Goal: Information Seeking & Learning: Learn about a topic

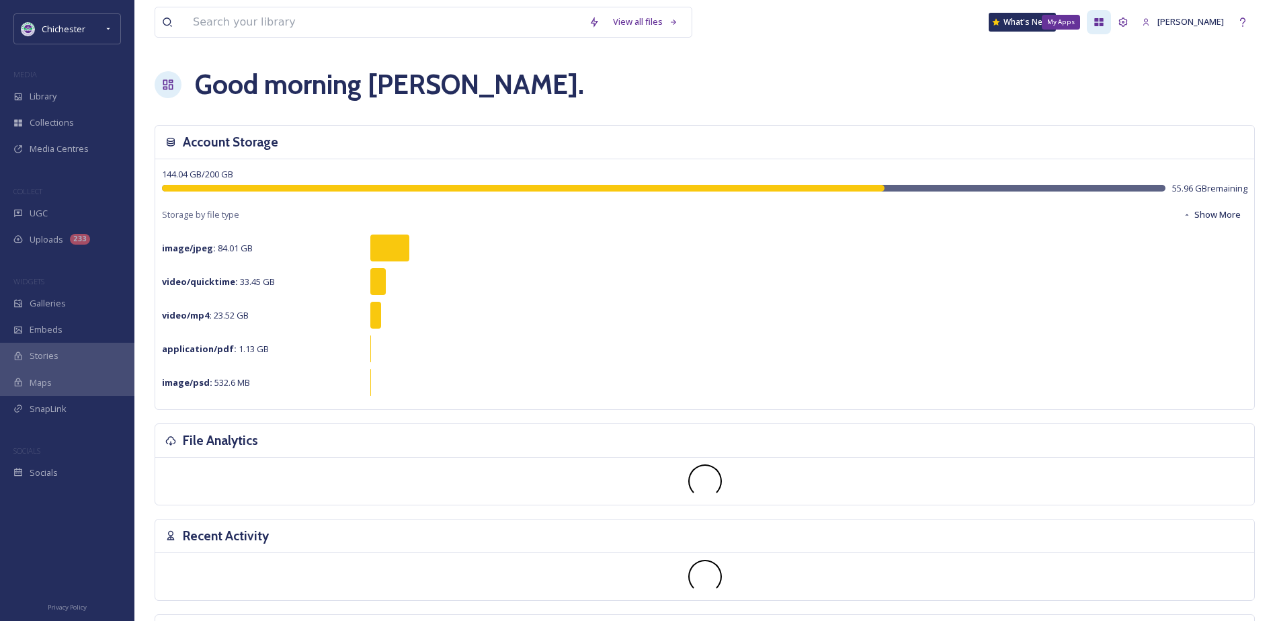
click at [1111, 29] on div "My Apps" at bounding box center [1099, 22] width 24 height 24
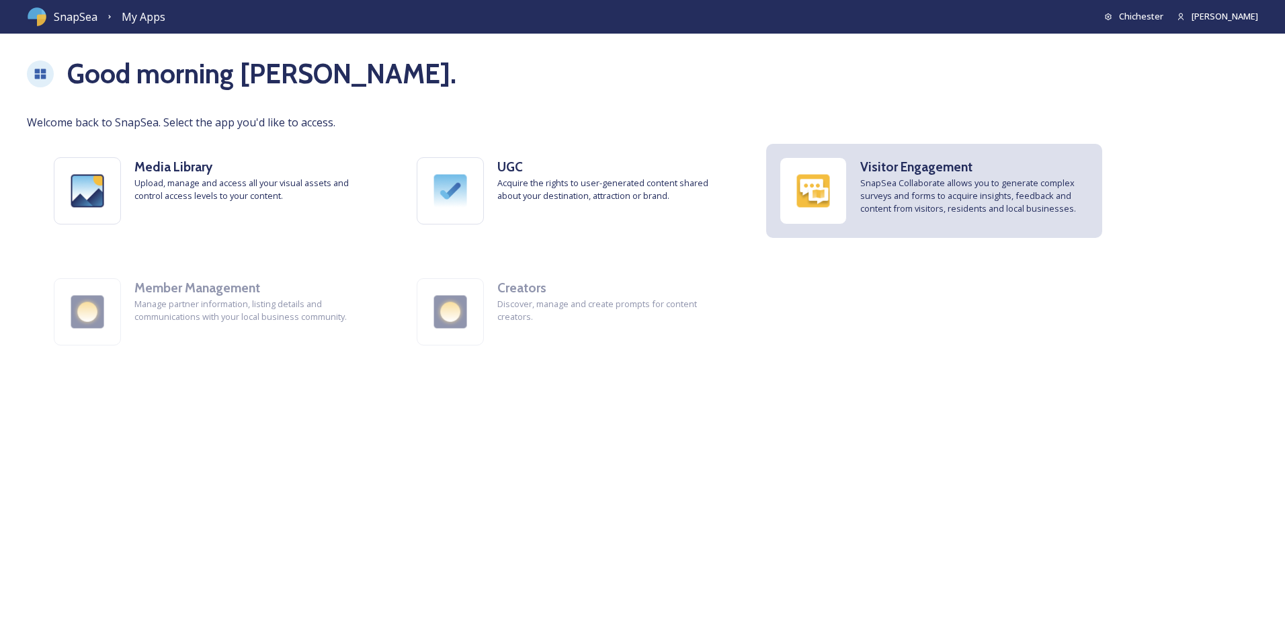
click at [883, 212] on span "SnapSea Collaborate allows you to generate complex surveys and forms to acquire…" at bounding box center [974, 196] width 229 height 39
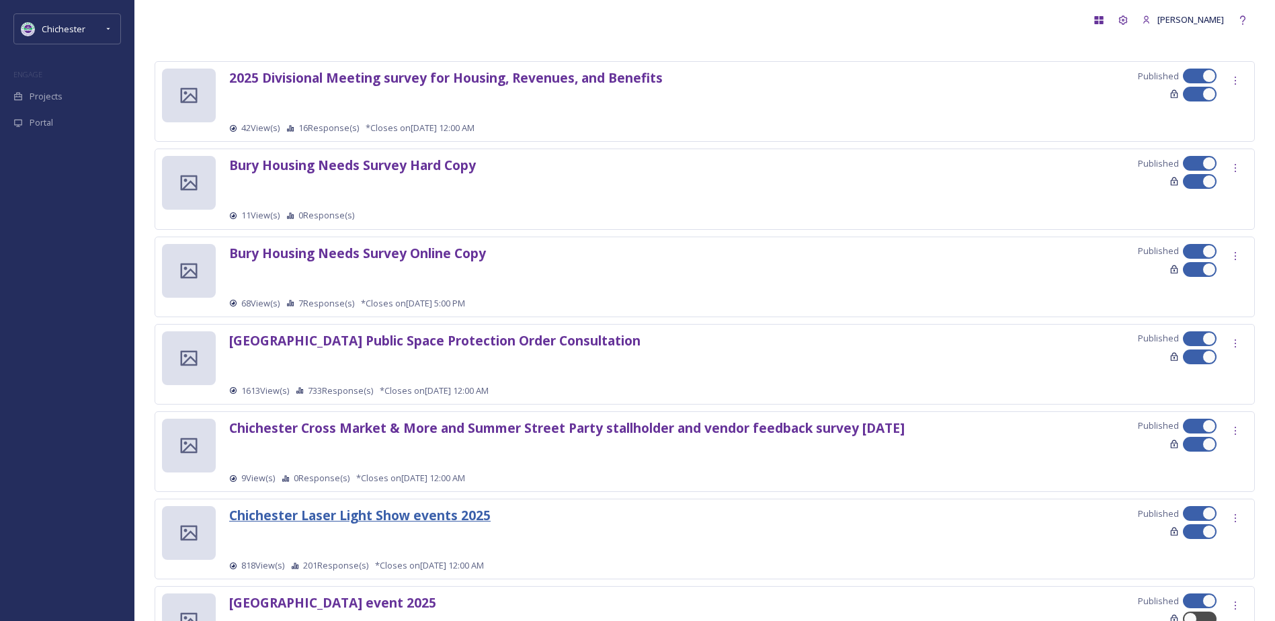
scroll to position [35, 0]
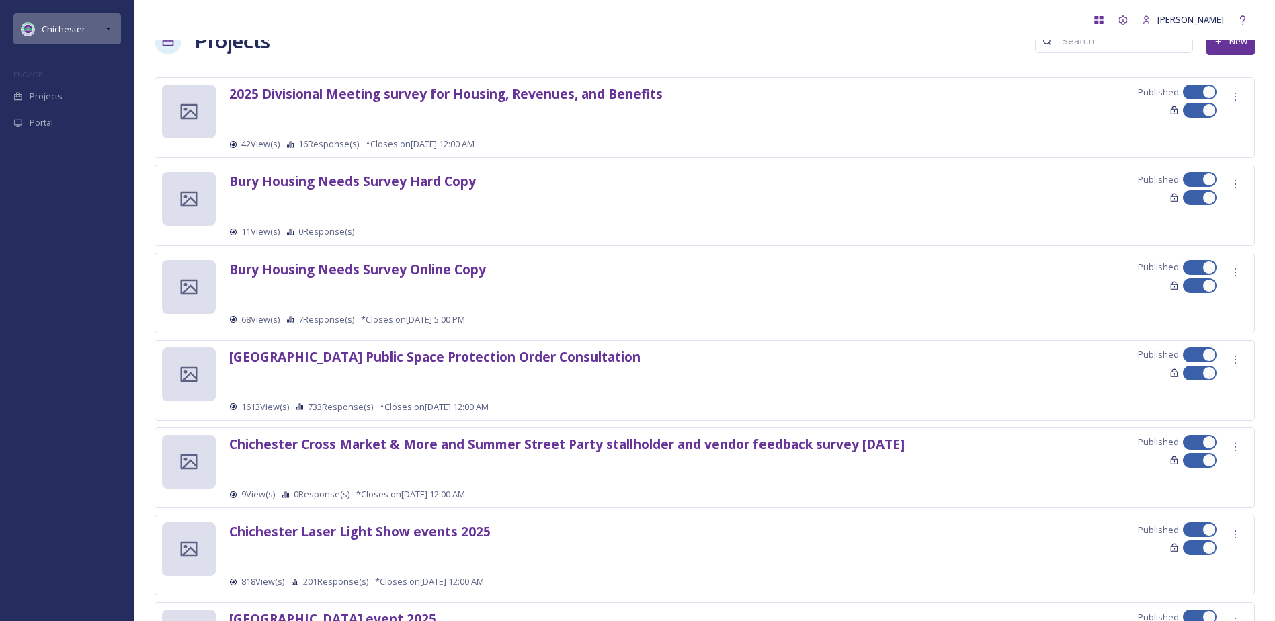
click at [104, 26] on icon at bounding box center [108, 29] width 11 height 11
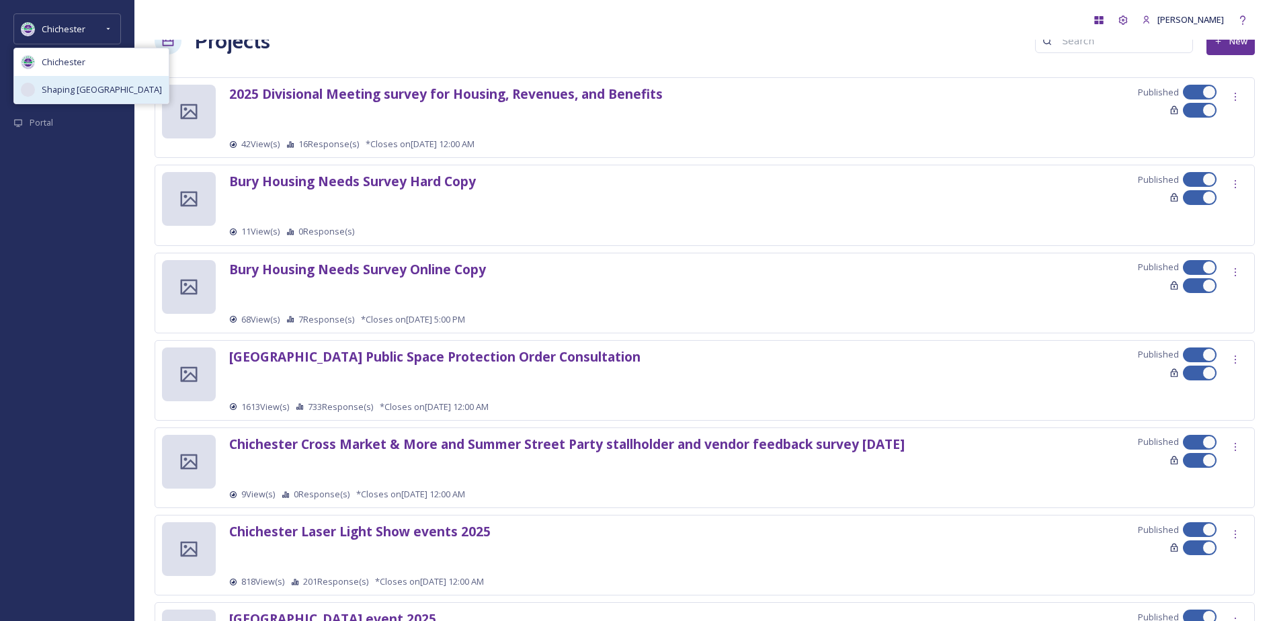
click at [102, 85] on span "Shaping [GEOGRAPHIC_DATA]" at bounding box center [102, 89] width 120 height 13
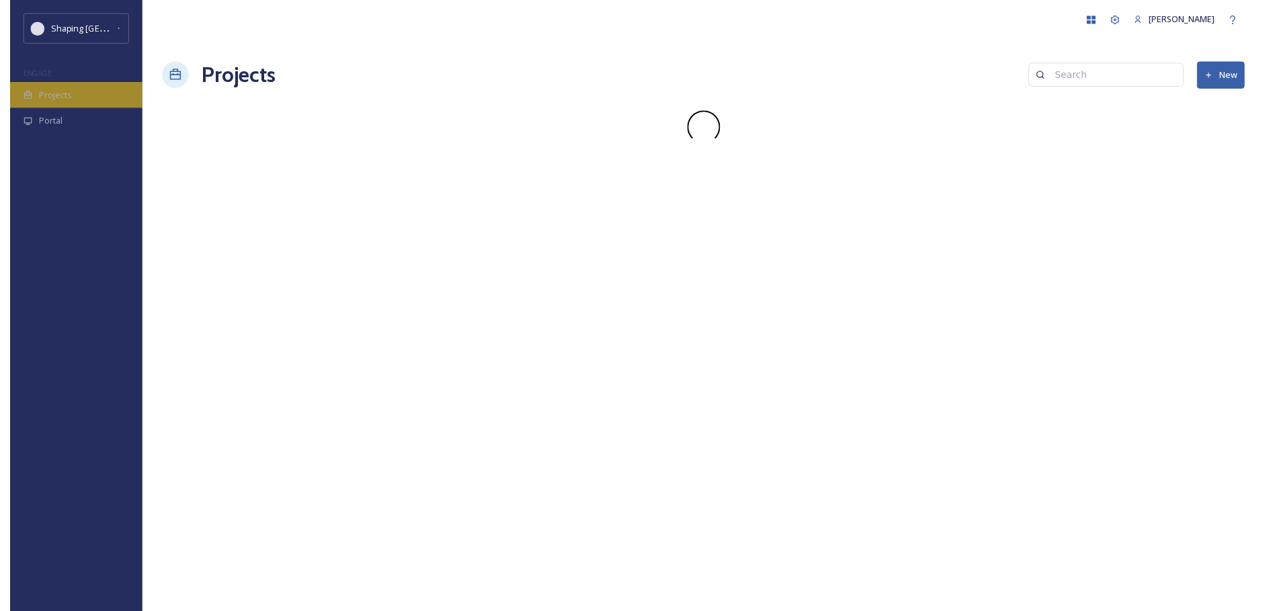
scroll to position [0, 0]
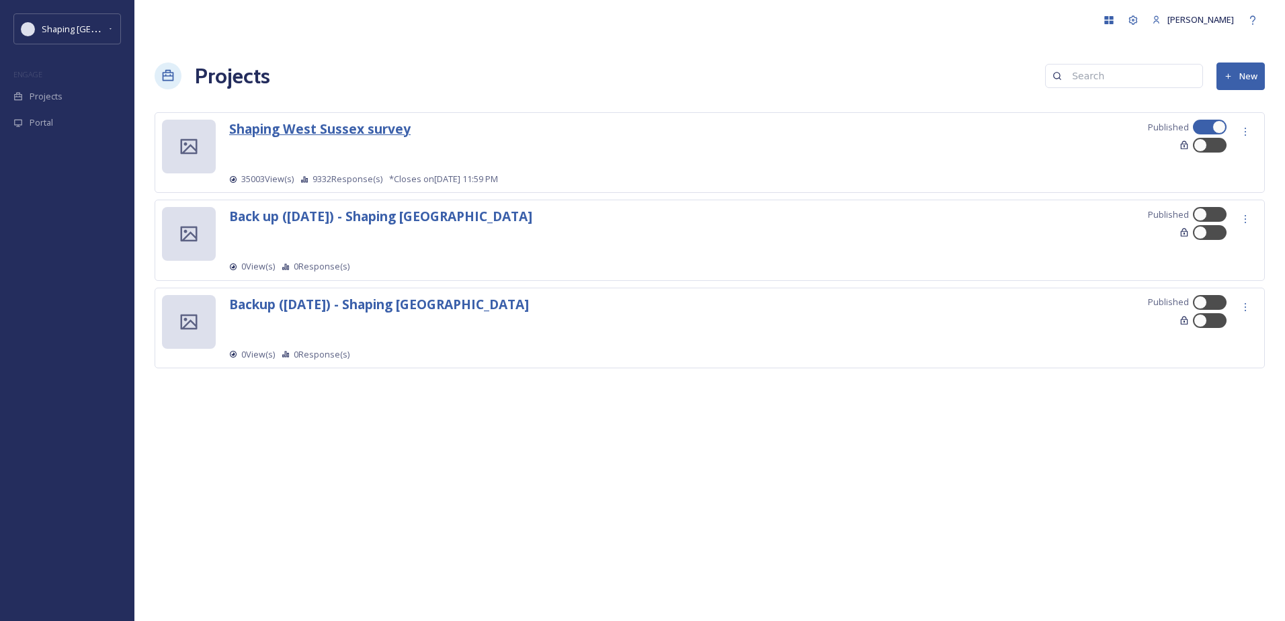
click at [284, 131] on strong "Shaping West Sussex survey" at bounding box center [320, 129] width 182 height 18
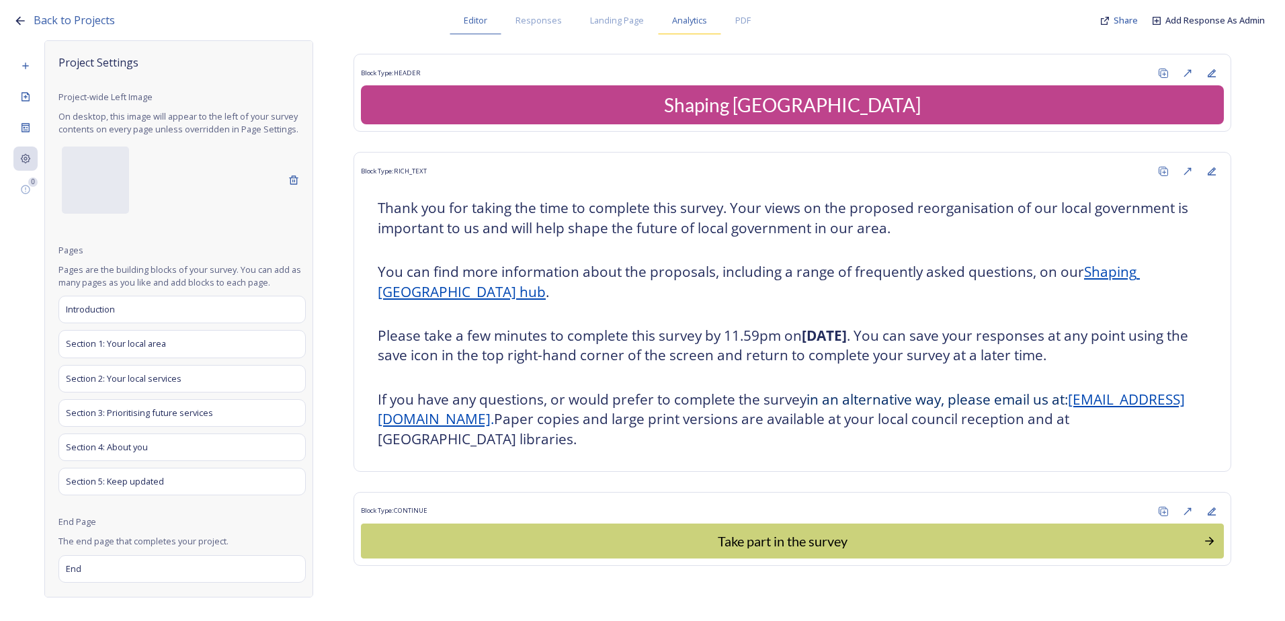
click at [702, 21] on span "Analytics" at bounding box center [689, 20] width 35 height 13
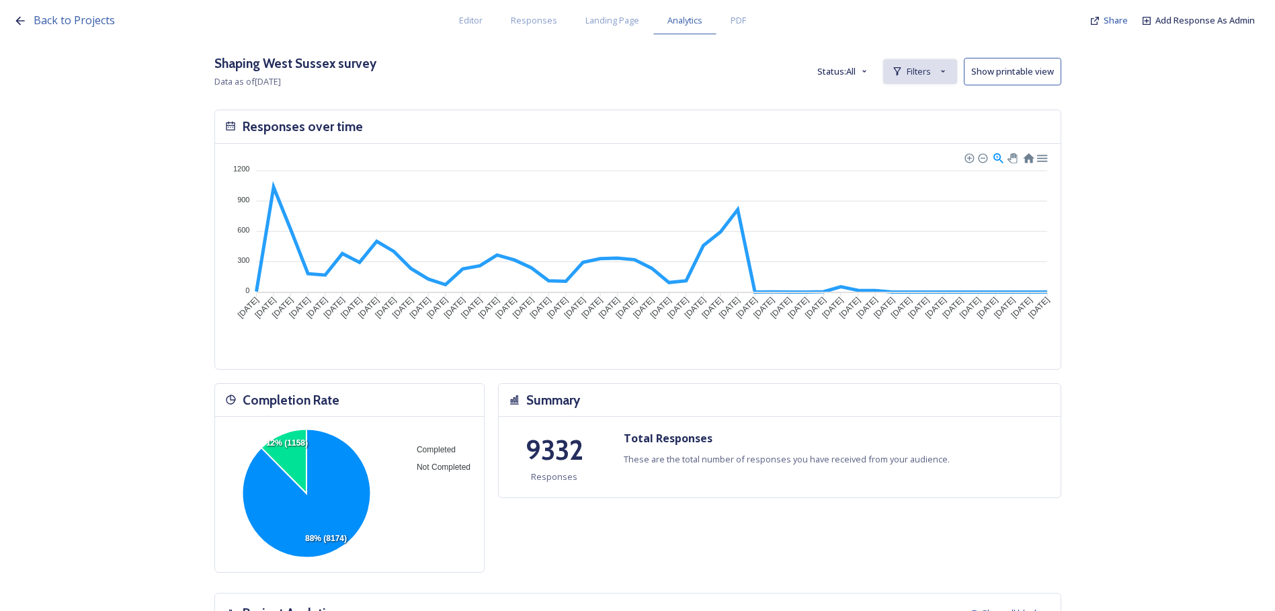
click at [923, 72] on span "Filters" at bounding box center [919, 71] width 24 height 13
click at [927, 101] on span "New Filter" at bounding box center [930, 101] width 40 height 13
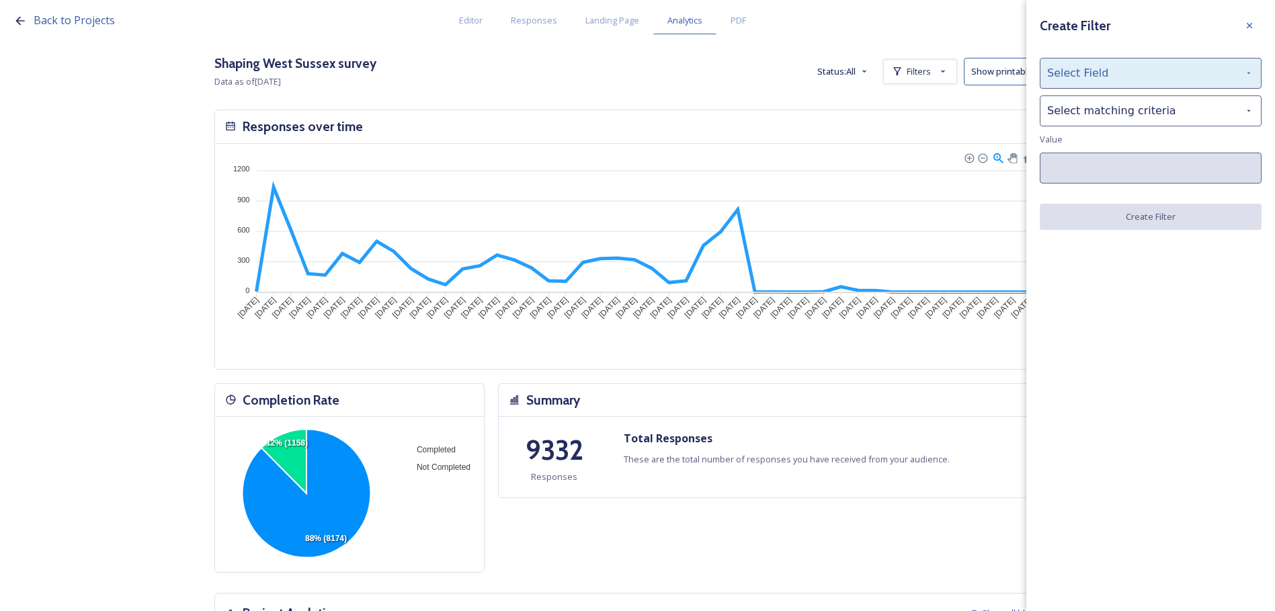
click at [1054, 81] on div "Select Field" at bounding box center [1151, 73] width 222 height 31
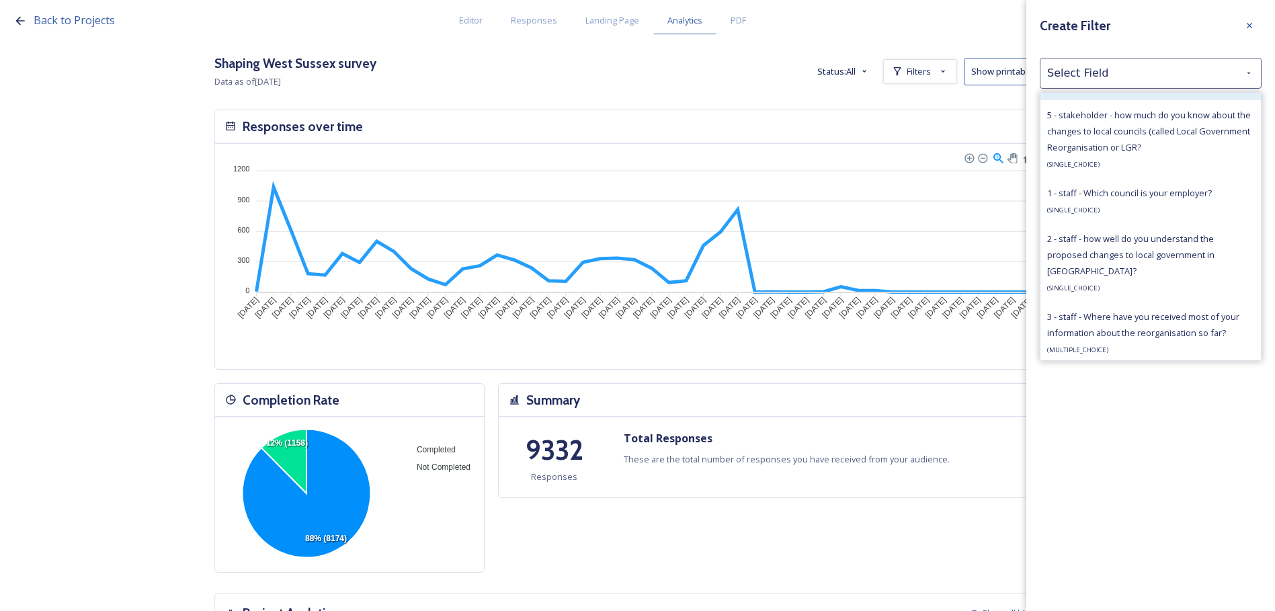
scroll to position [1008, 0]
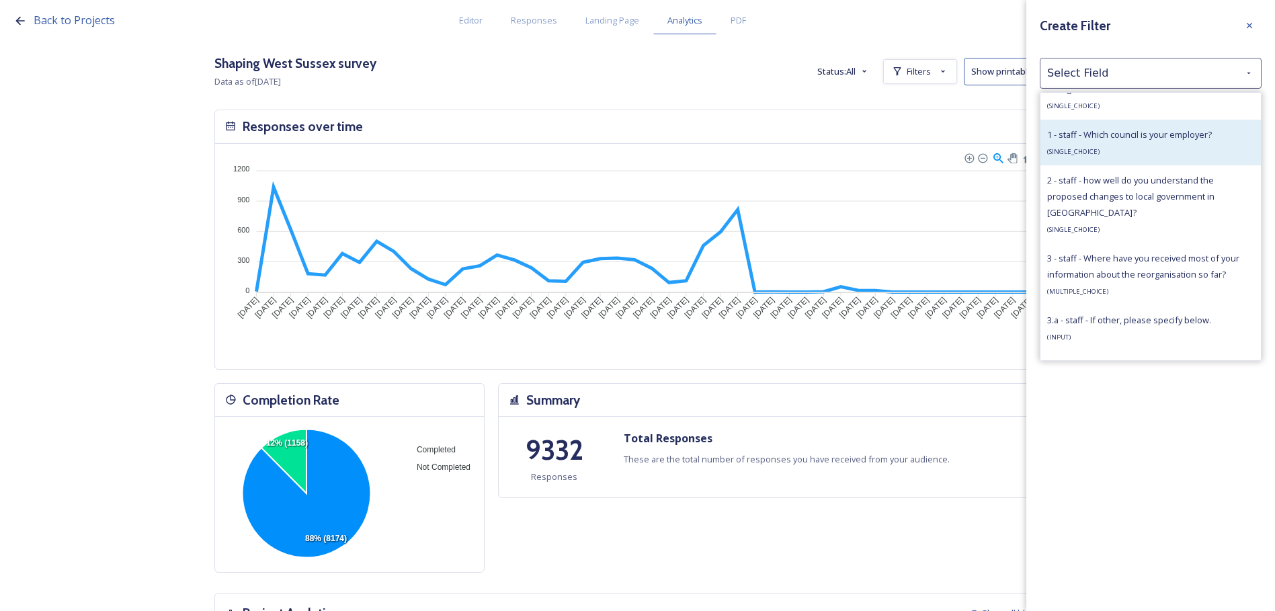
click at [1125, 144] on div "1 - staff - Which council is your employer? ( SINGLE_CHOICE )" at bounding box center [1129, 142] width 165 height 32
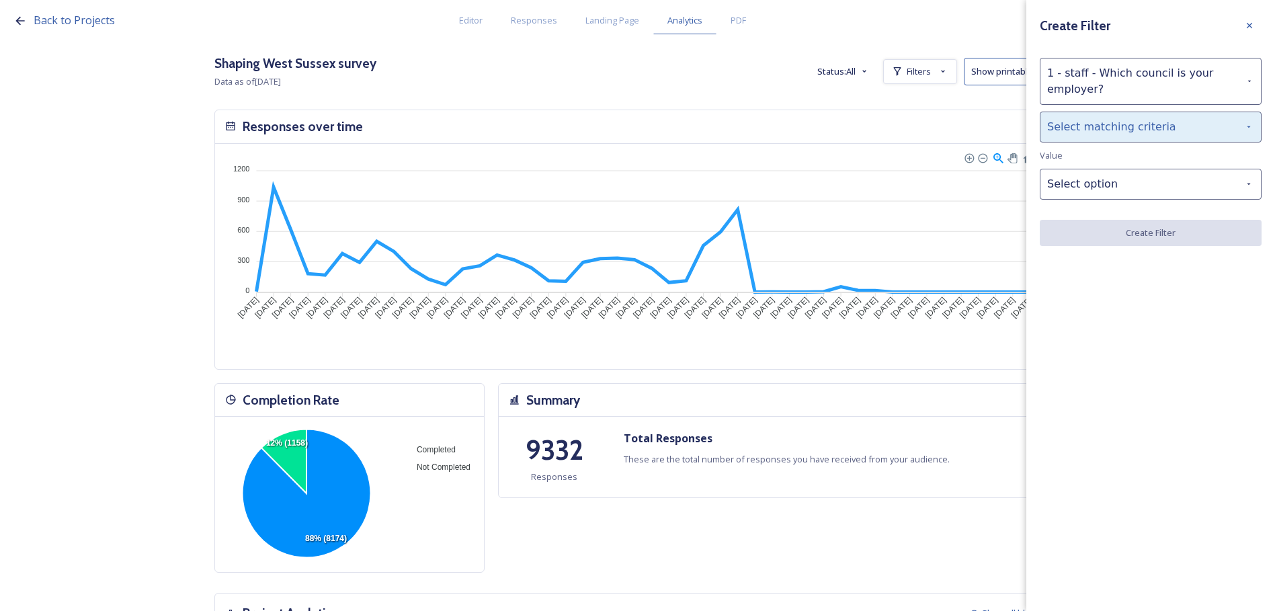
click at [1120, 133] on div "Select matching criteria" at bounding box center [1151, 127] width 222 height 31
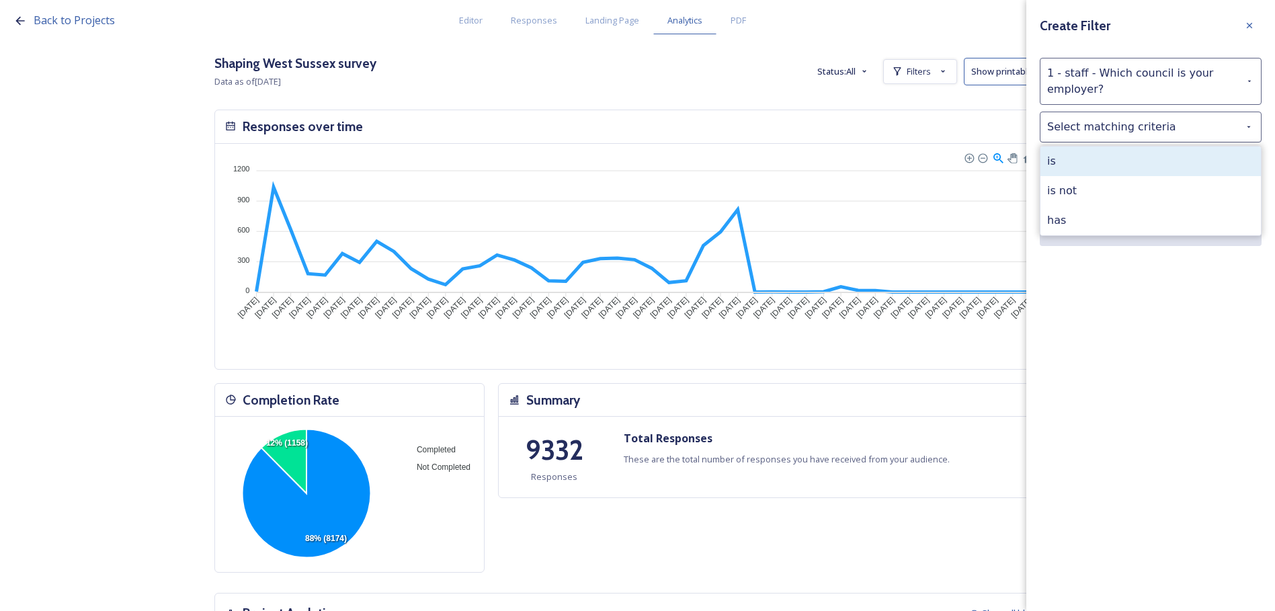
click at [1124, 172] on div "is" at bounding box center [1151, 162] width 220 height 30
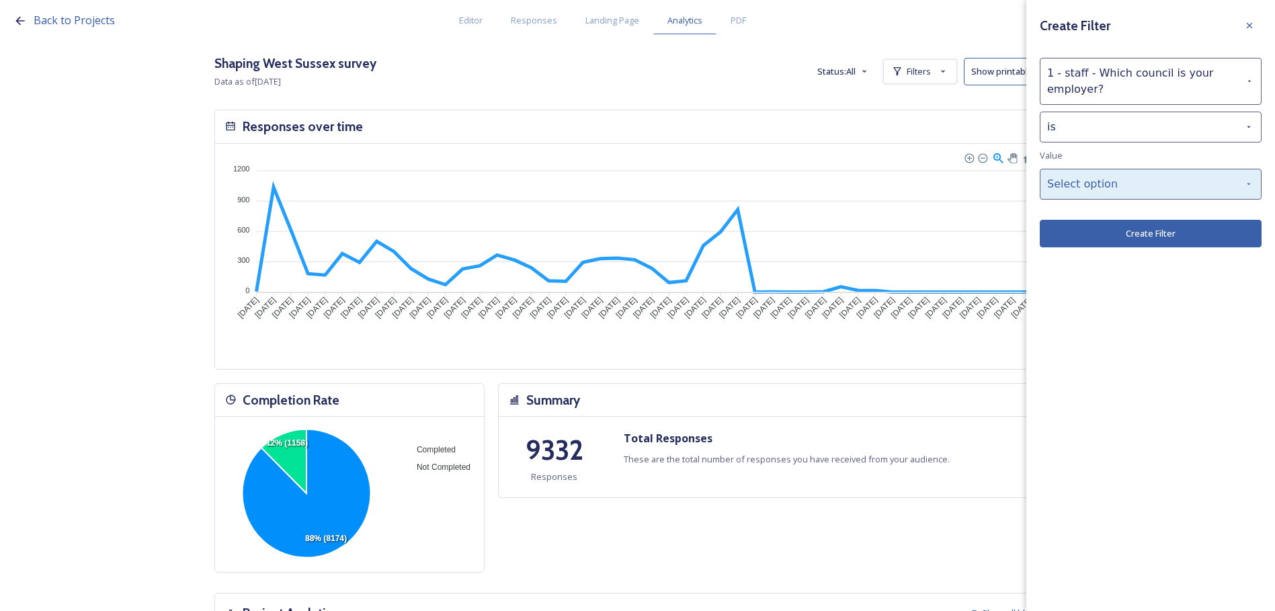
click at [1125, 184] on div "Select option" at bounding box center [1151, 184] width 222 height 31
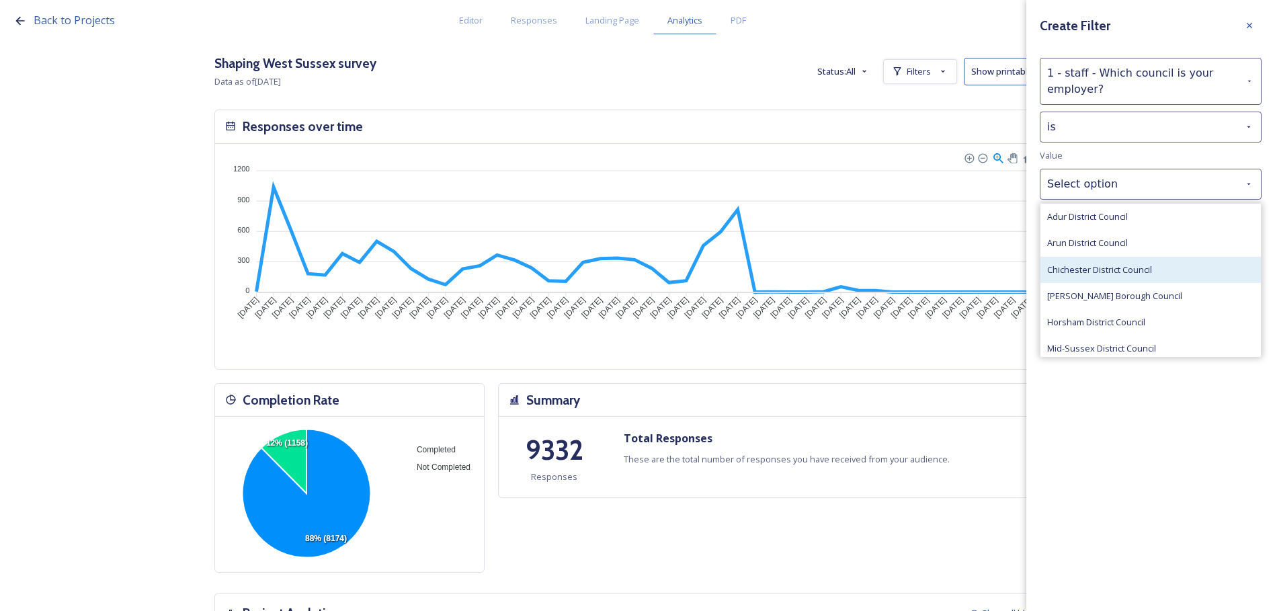
click at [1133, 260] on div "Chichester District Council" at bounding box center [1151, 270] width 220 height 26
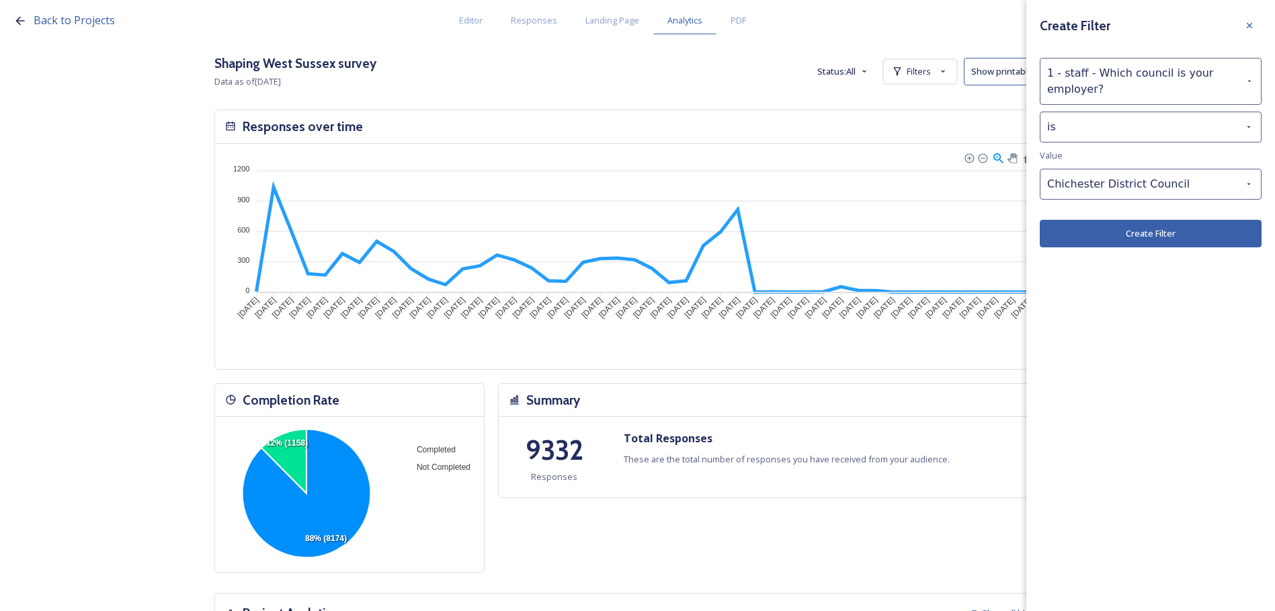
click at [1137, 236] on button "Create Filter" at bounding box center [1151, 234] width 222 height 28
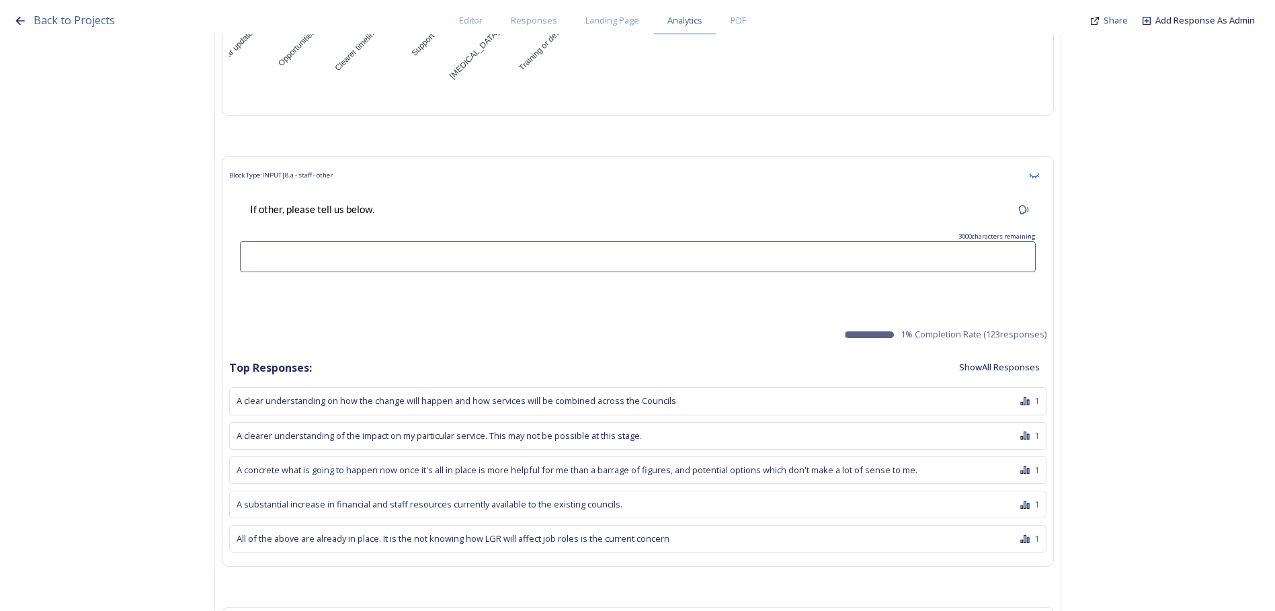
scroll to position [39307, 0]
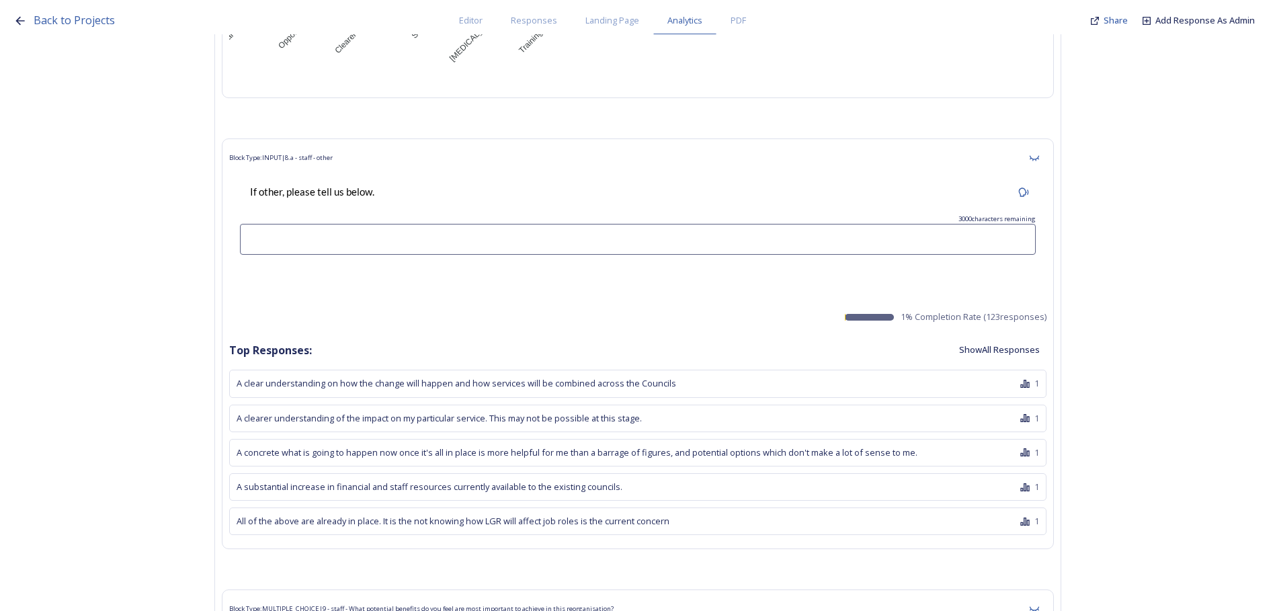
click at [1030, 337] on button "Show All Responses" at bounding box center [1000, 350] width 94 height 26
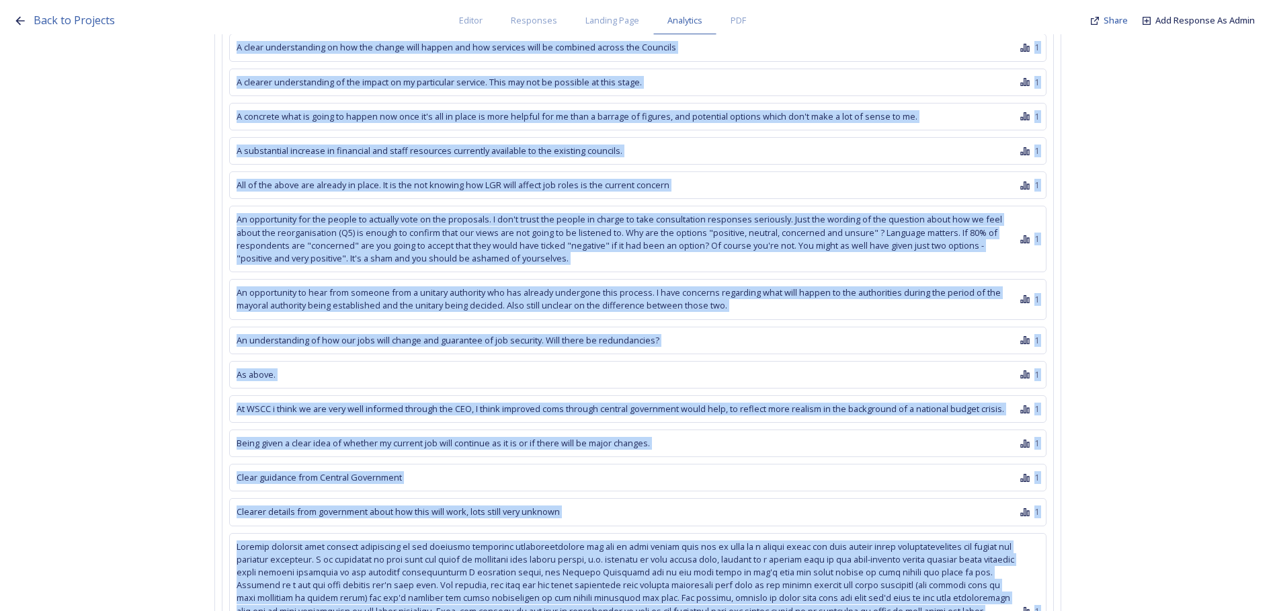
scroll to position [39710, 0]
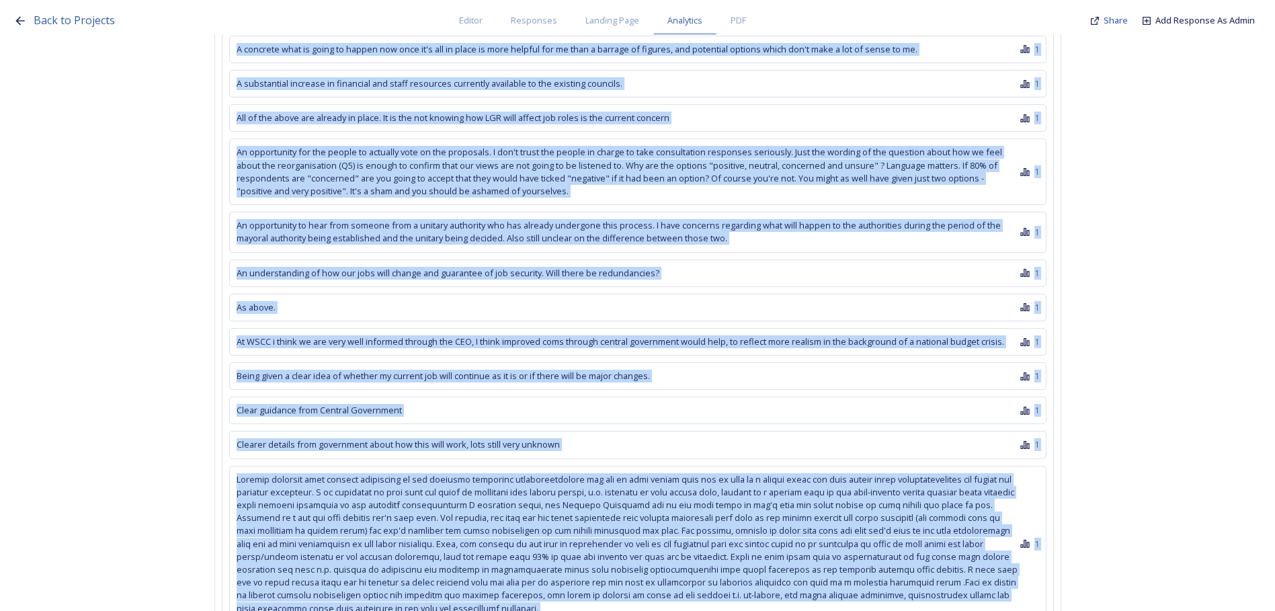
drag, startPoint x: 241, startPoint y: 196, endPoint x: 456, endPoint y: 597, distance: 454.4
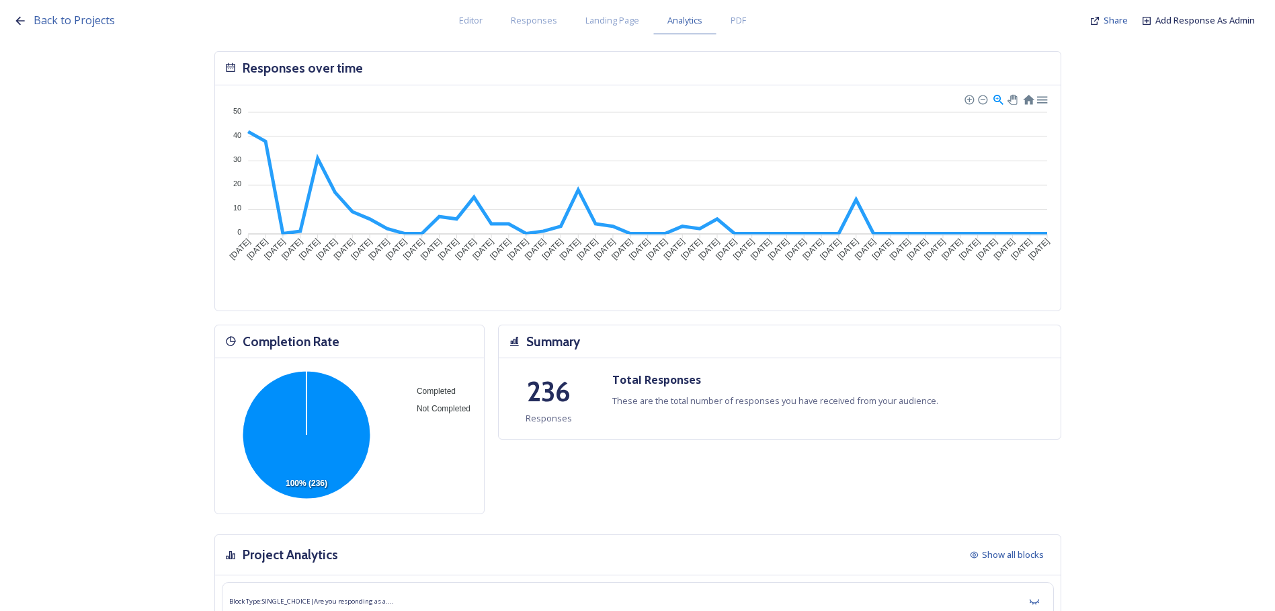
scroll to position [0, 0]
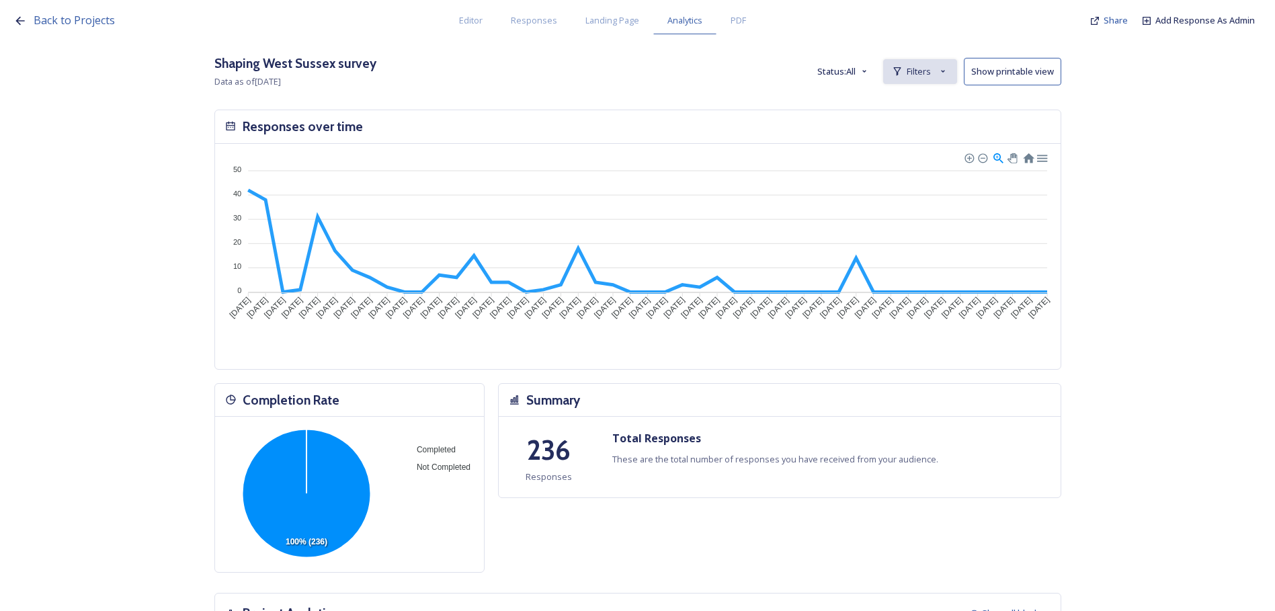
click at [914, 75] on span "Filters" at bounding box center [919, 71] width 24 height 13
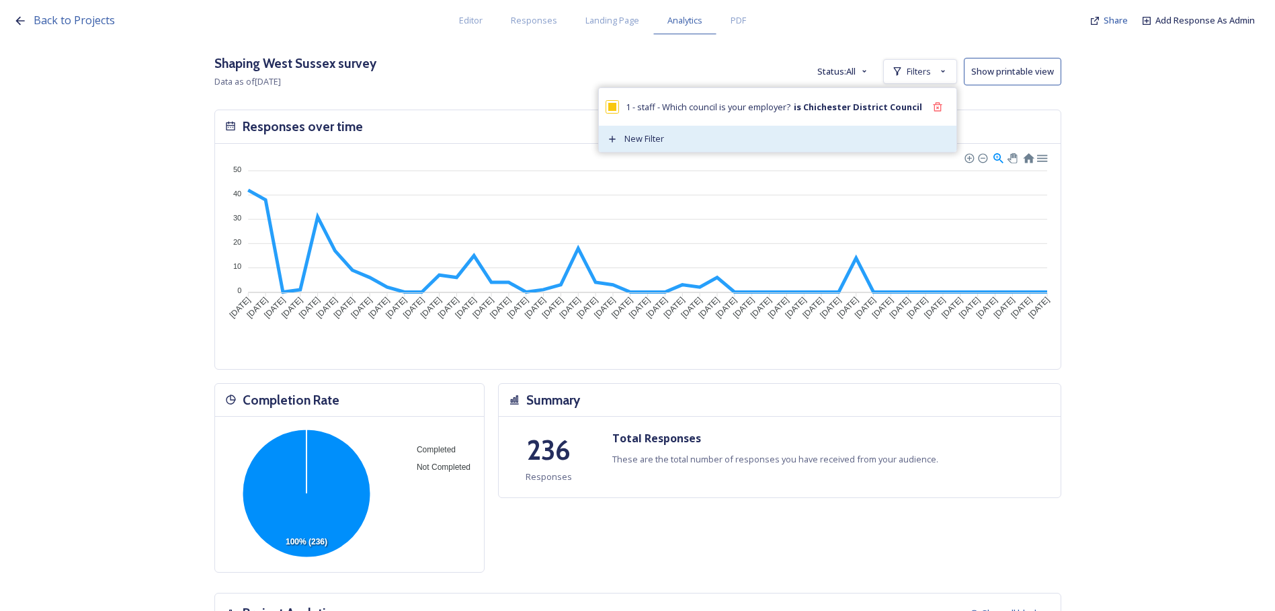
click at [664, 136] on span "New Filter" at bounding box center [645, 138] width 40 height 13
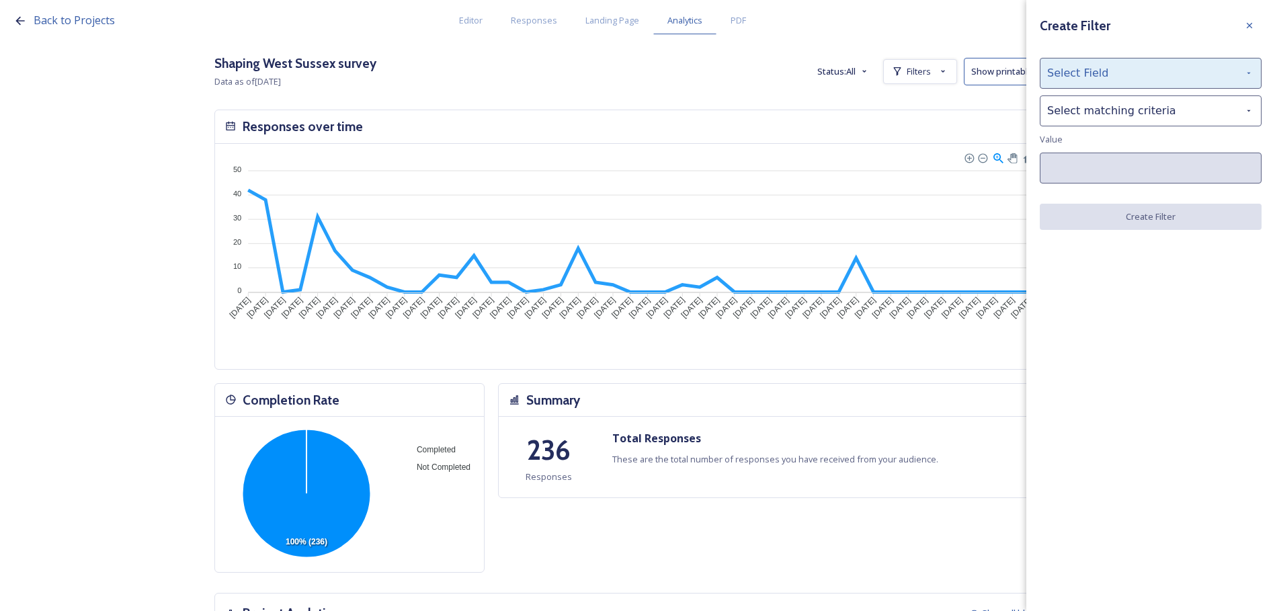
click at [1096, 81] on div "Select Field" at bounding box center [1151, 73] width 222 height 31
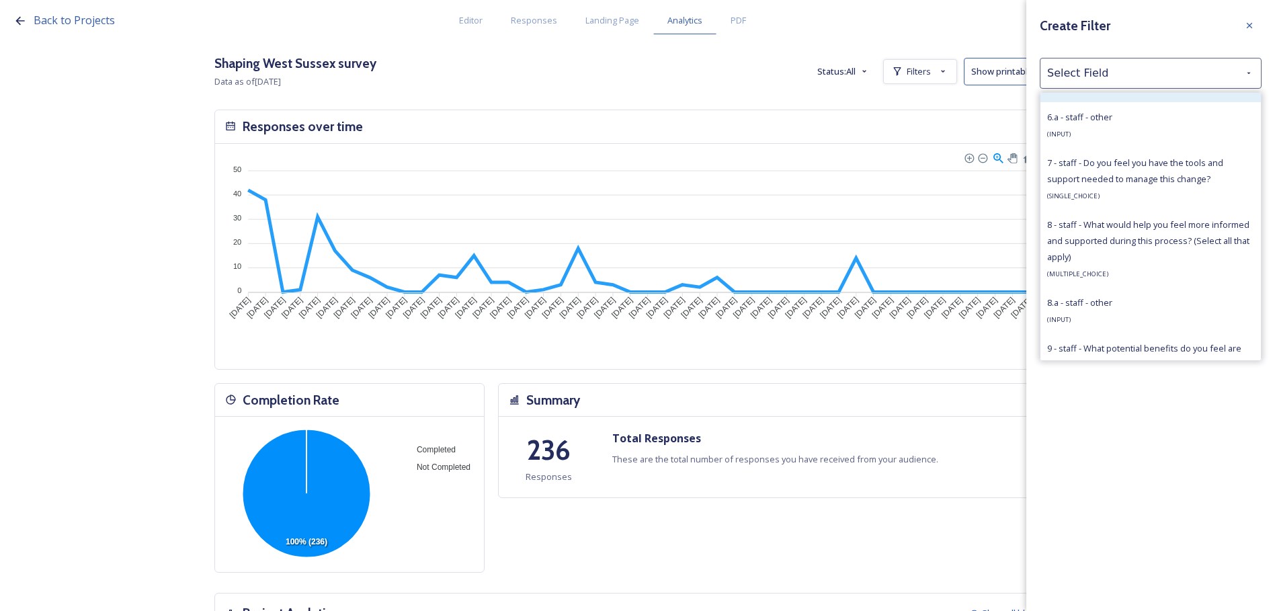
scroll to position [3764, 0]
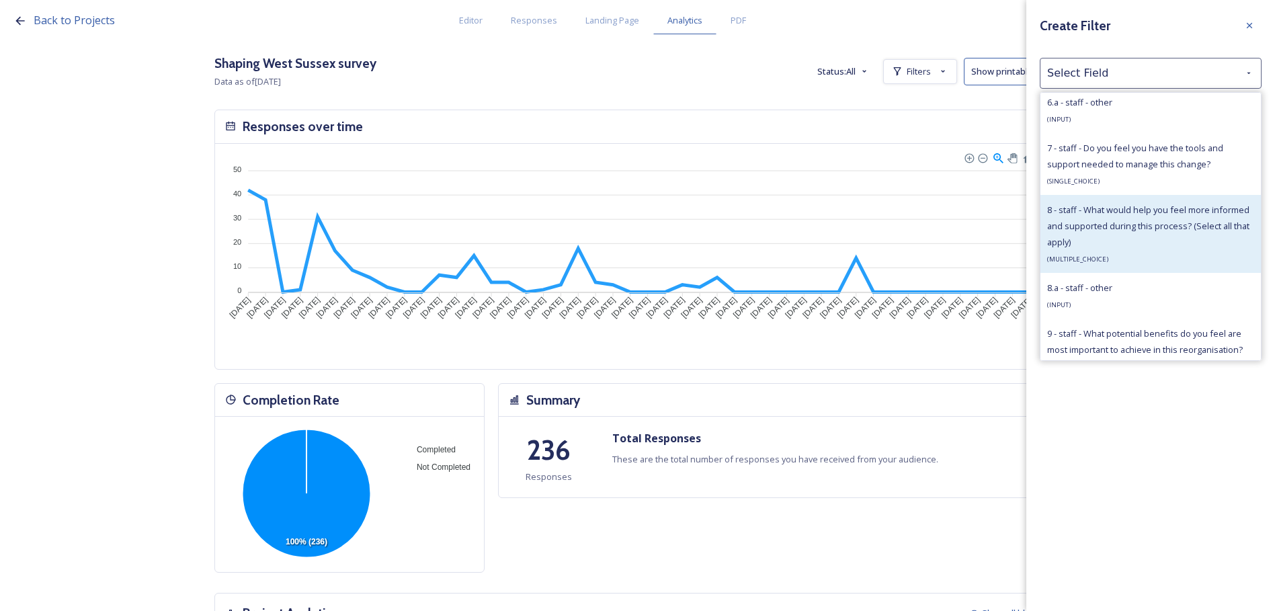
click at [1100, 248] on span "8 - staff - What would help you feel more informed and supported during this pr…" at bounding box center [1148, 226] width 202 height 44
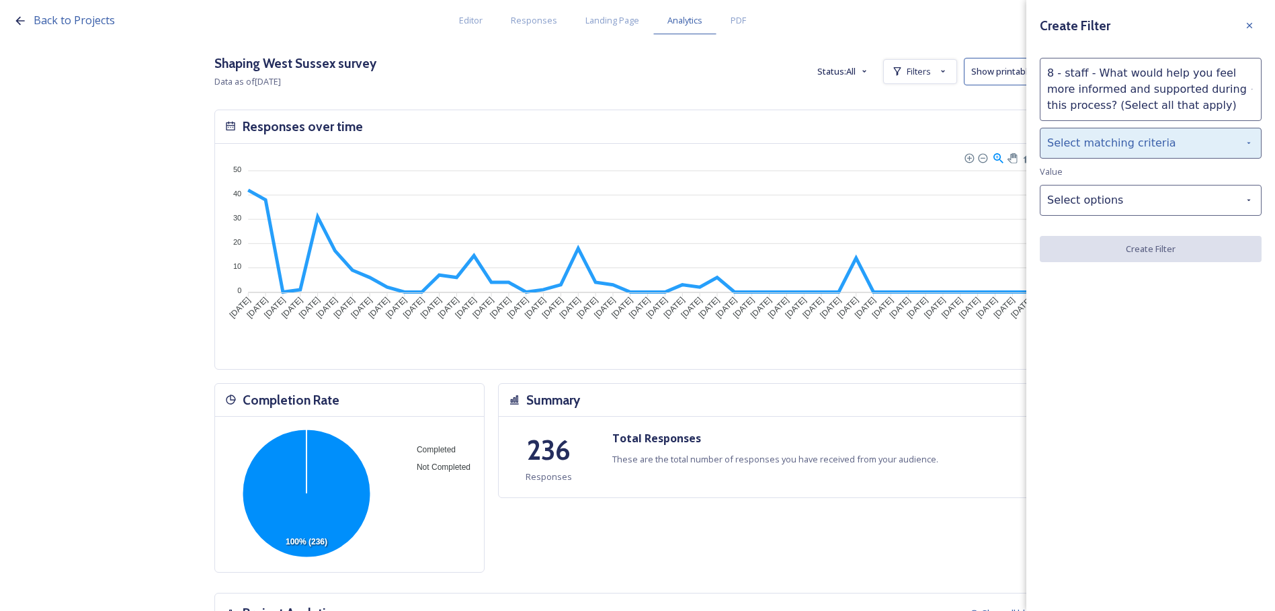
click at [1118, 141] on div "Select matching criteria" at bounding box center [1151, 143] width 222 height 31
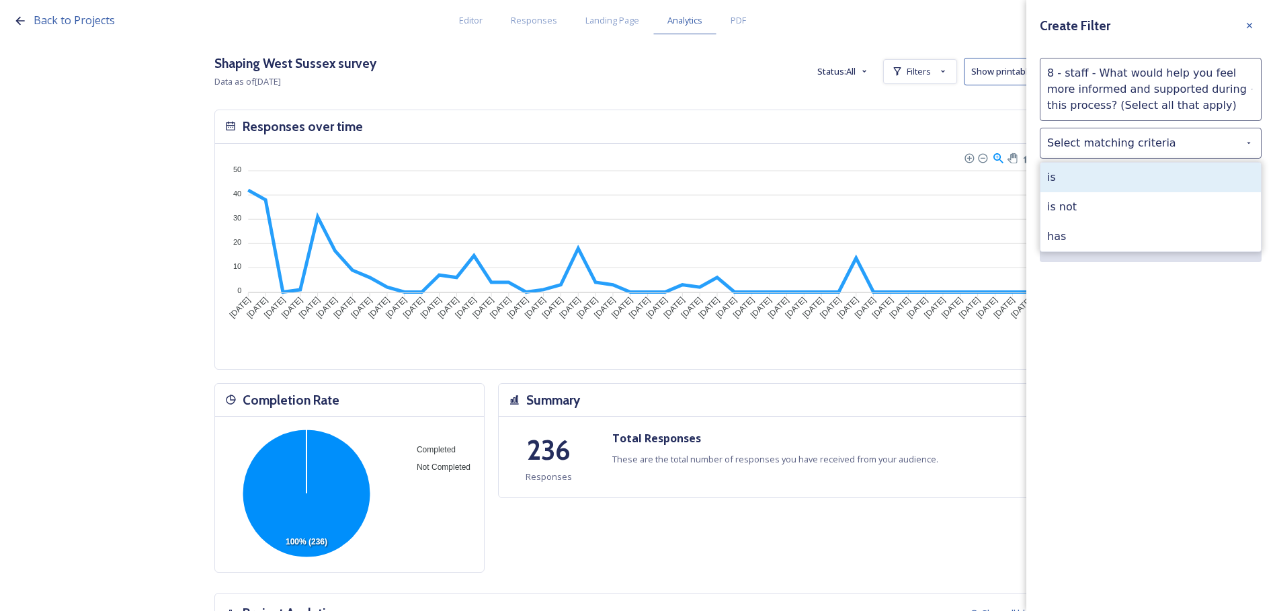
click at [1118, 175] on div "is" at bounding box center [1151, 178] width 220 height 30
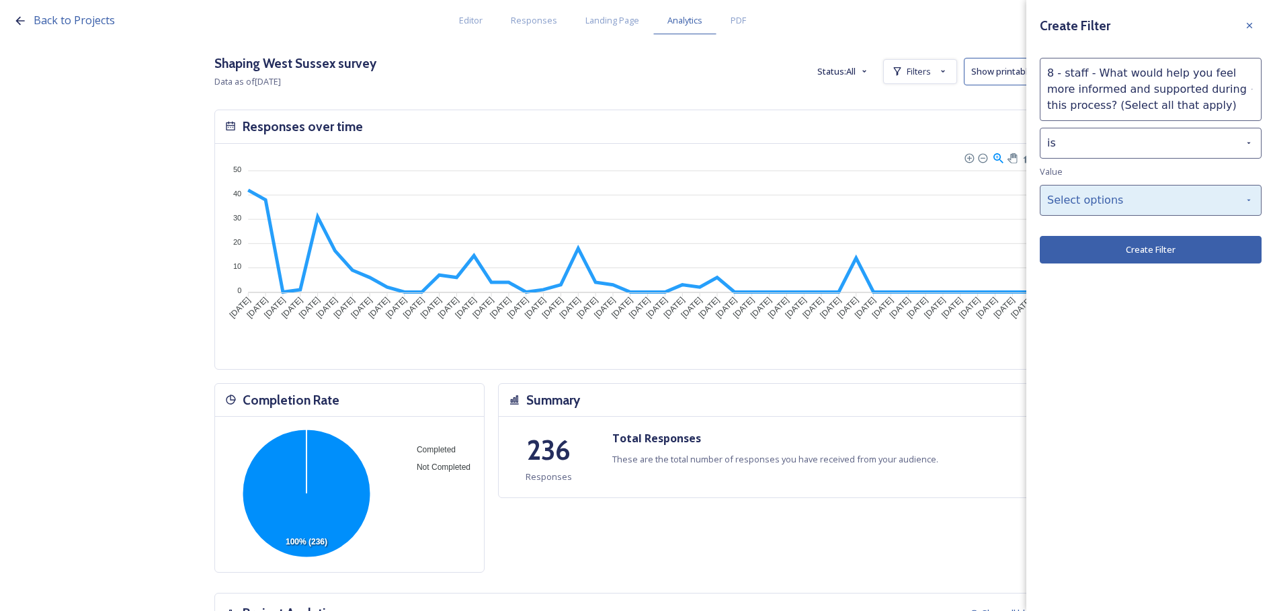
click at [1117, 201] on div "Select options" at bounding box center [1151, 200] width 222 height 31
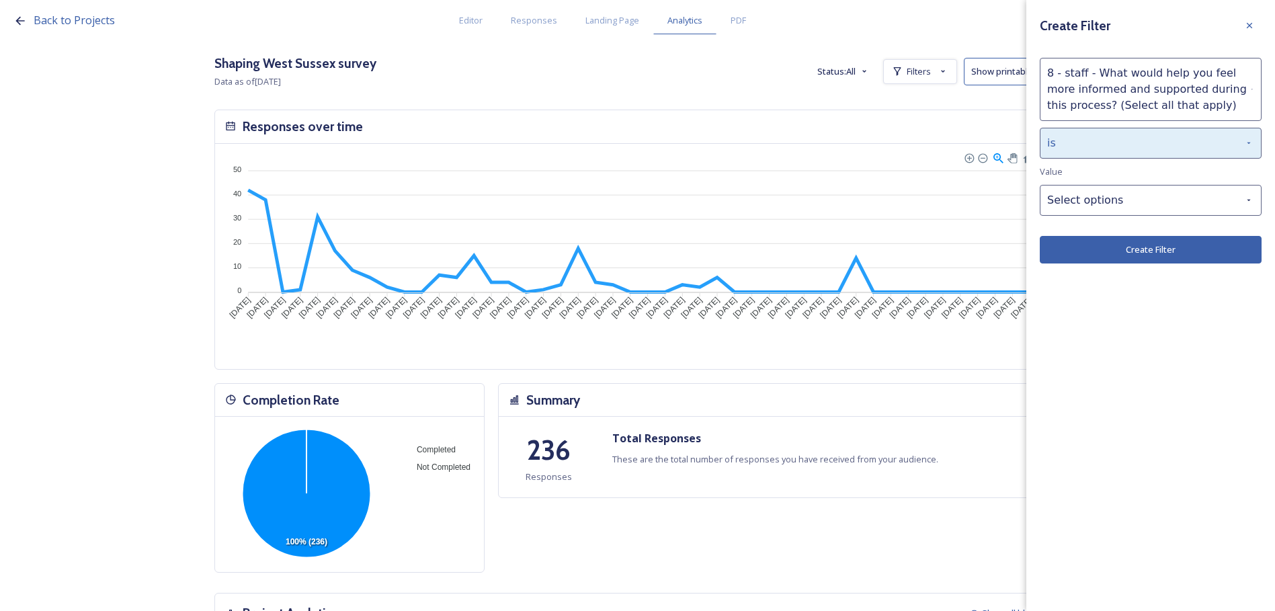
click at [1111, 147] on div "is" at bounding box center [1151, 143] width 222 height 31
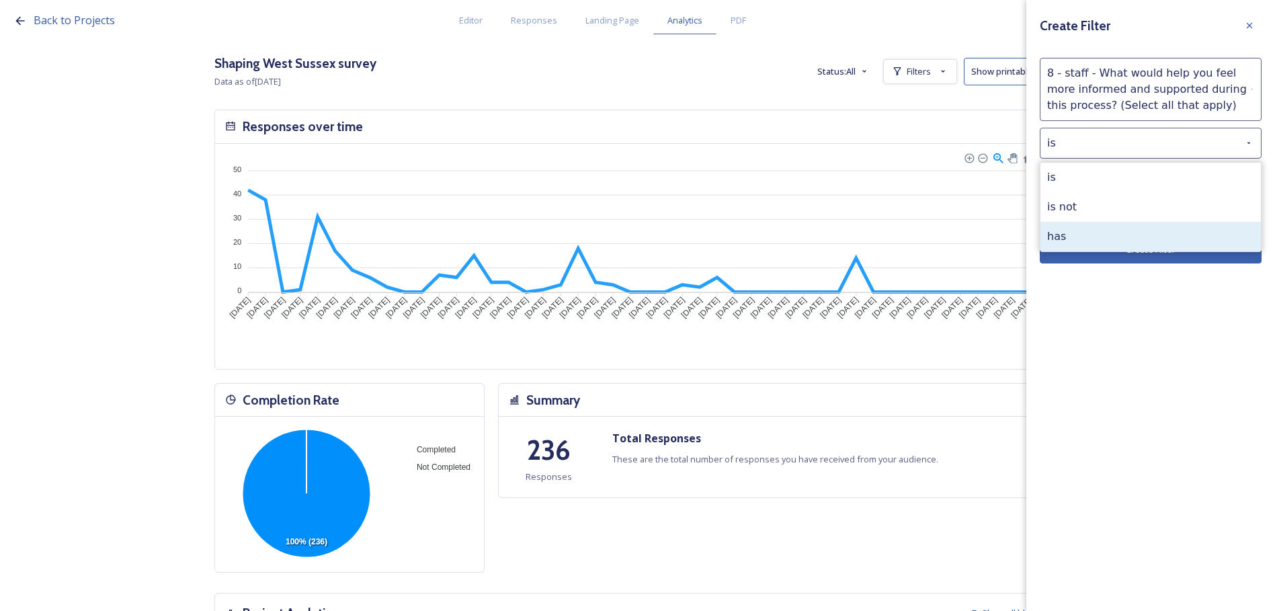
click at [1111, 232] on div "has" at bounding box center [1151, 237] width 220 height 30
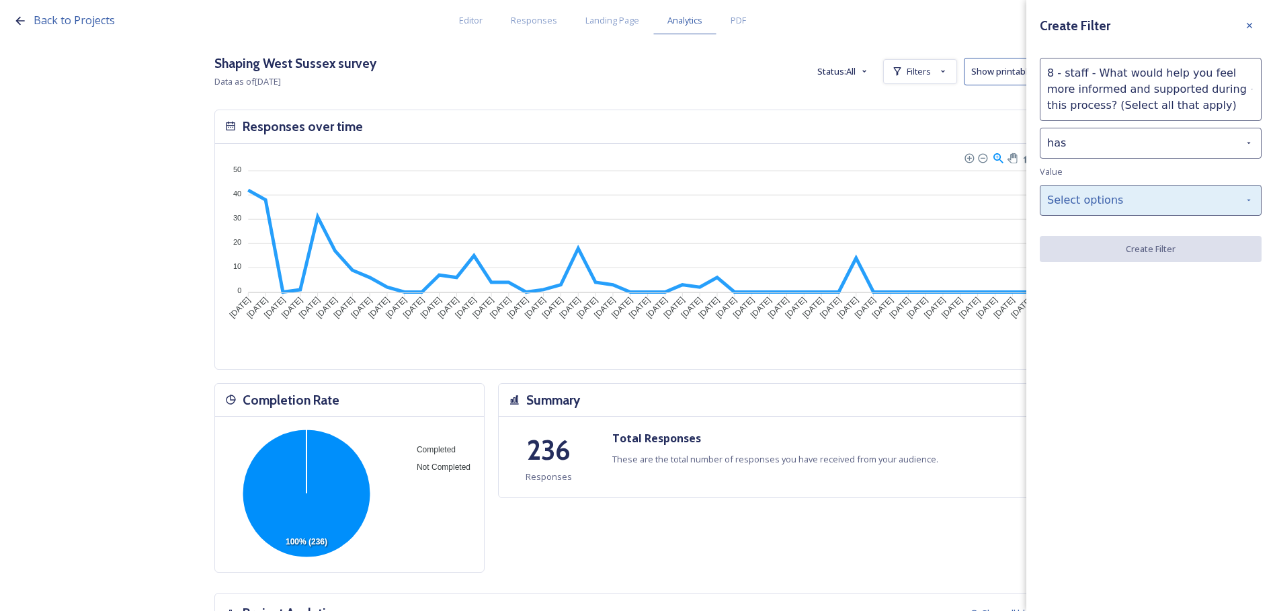
click at [1117, 205] on div "Select options" at bounding box center [1151, 200] width 222 height 31
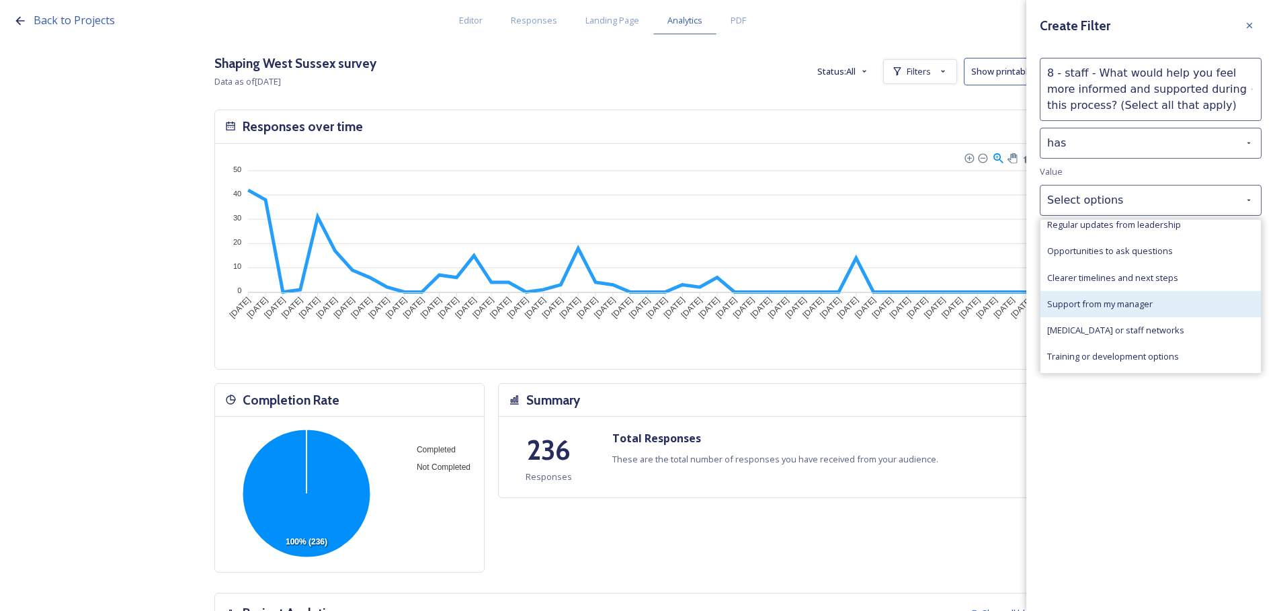
scroll to position [31, 0]
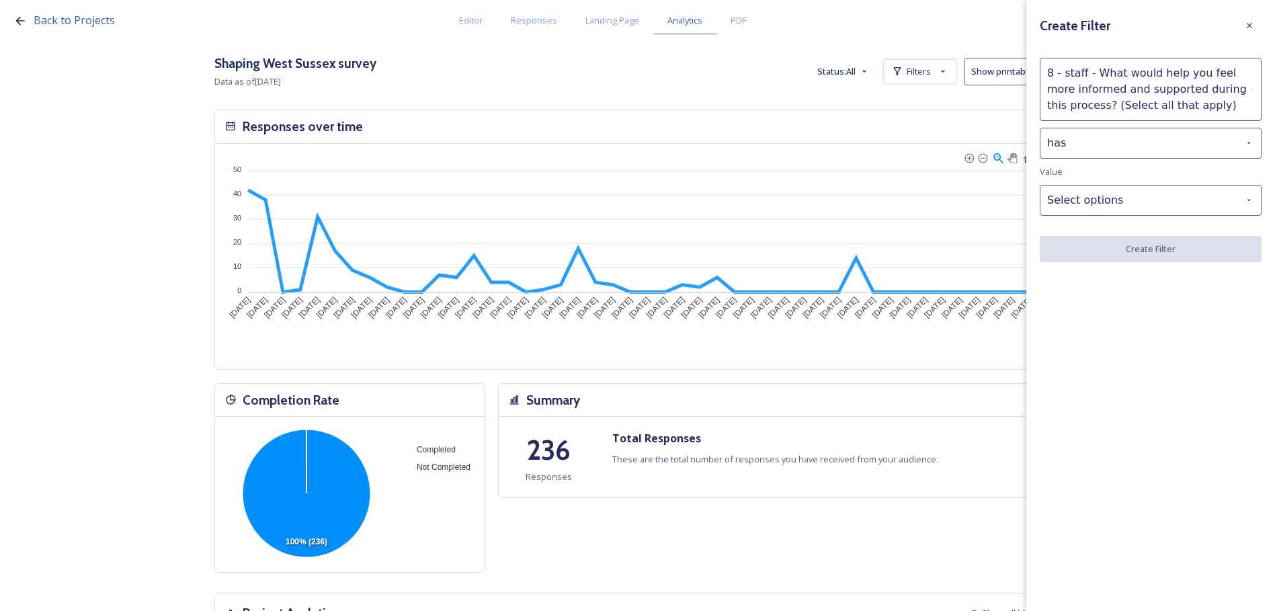
click at [1178, 495] on div "Create Filter 8 - staff - What would help you feel more informed and supported …" at bounding box center [1150, 305] width 249 height 611
click at [1249, 30] on icon at bounding box center [1249, 25] width 11 height 11
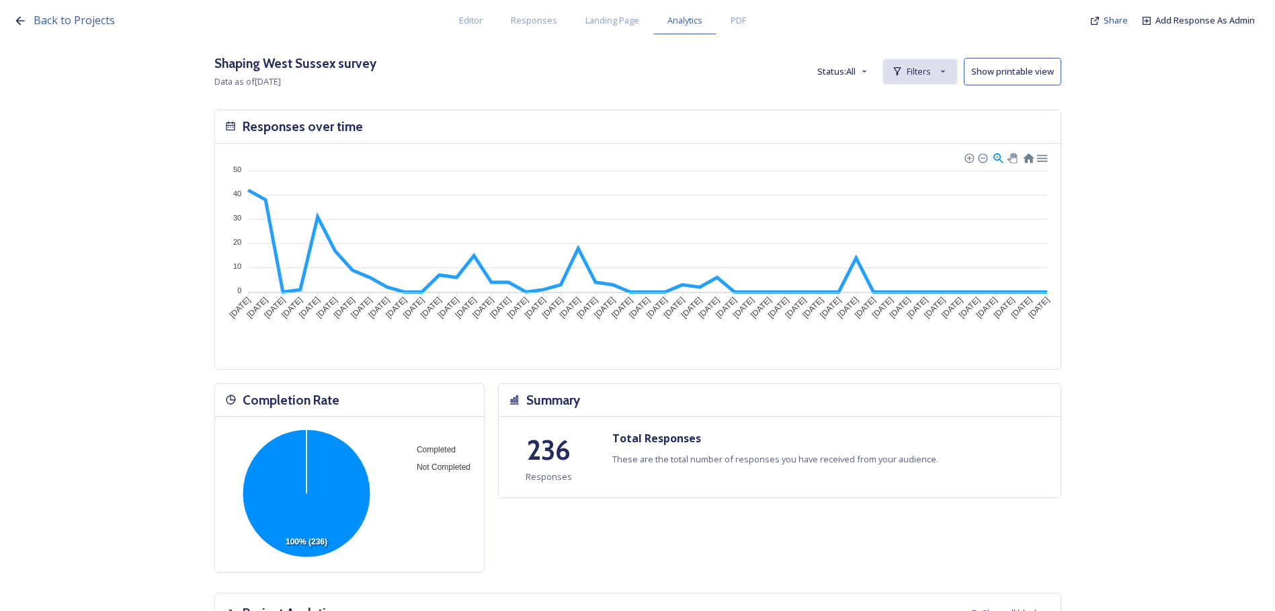
click at [928, 71] on span "Filters" at bounding box center [919, 71] width 24 height 13
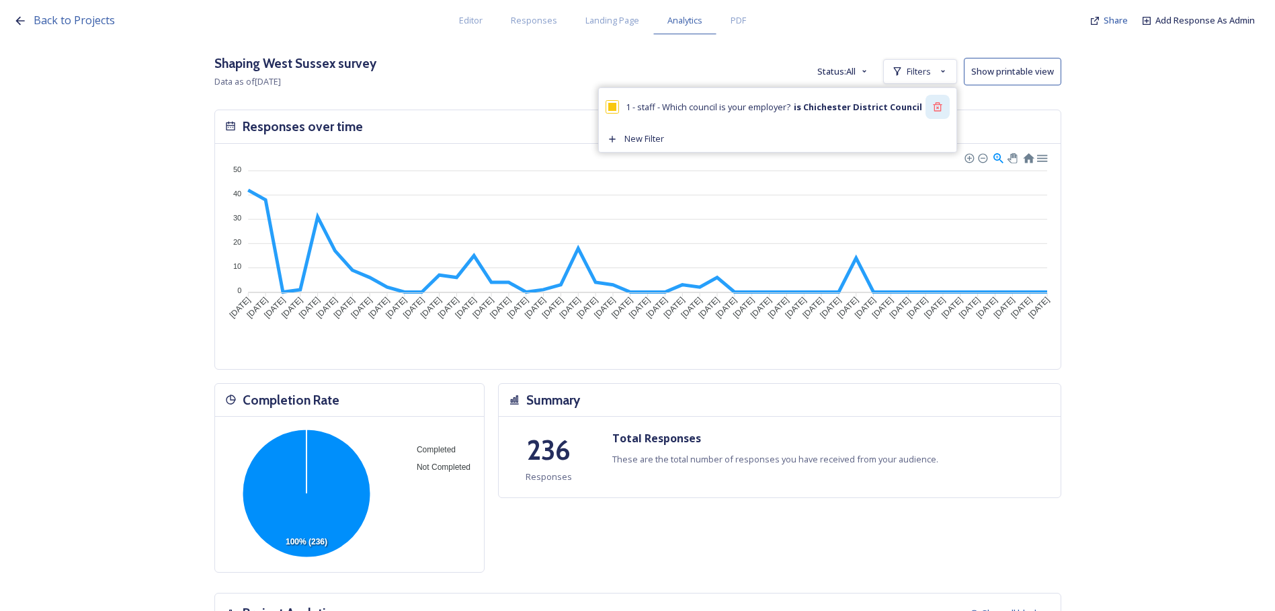
click at [943, 106] on icon at bounding box center [937, 107] width 11 height 11
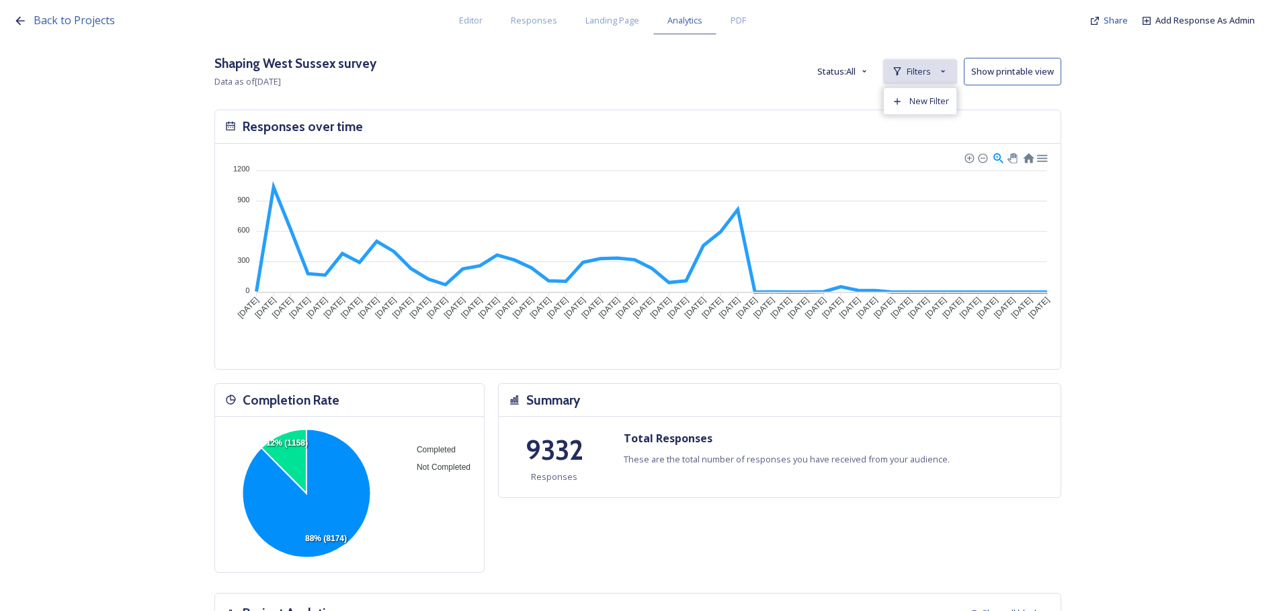
click at [948, 74] on icon at bounding box center [943, 71] width 11 height 11
click at [948, 73] on icon at bounding box center [943, 71] width 11 height 11
click at [944, 106] on span "New Filter" at bounding box center [930, 101] width 40 height 13
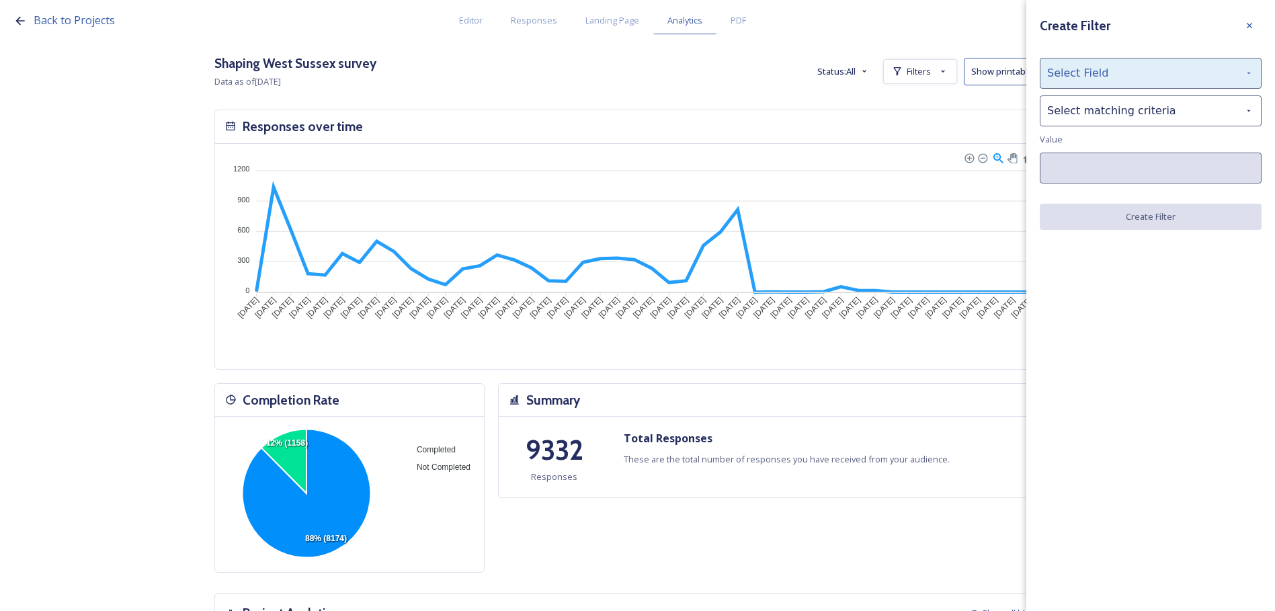
click at [1082, 77] on div "Select Field" at bounding box center [1151, 73] width 222 height 31
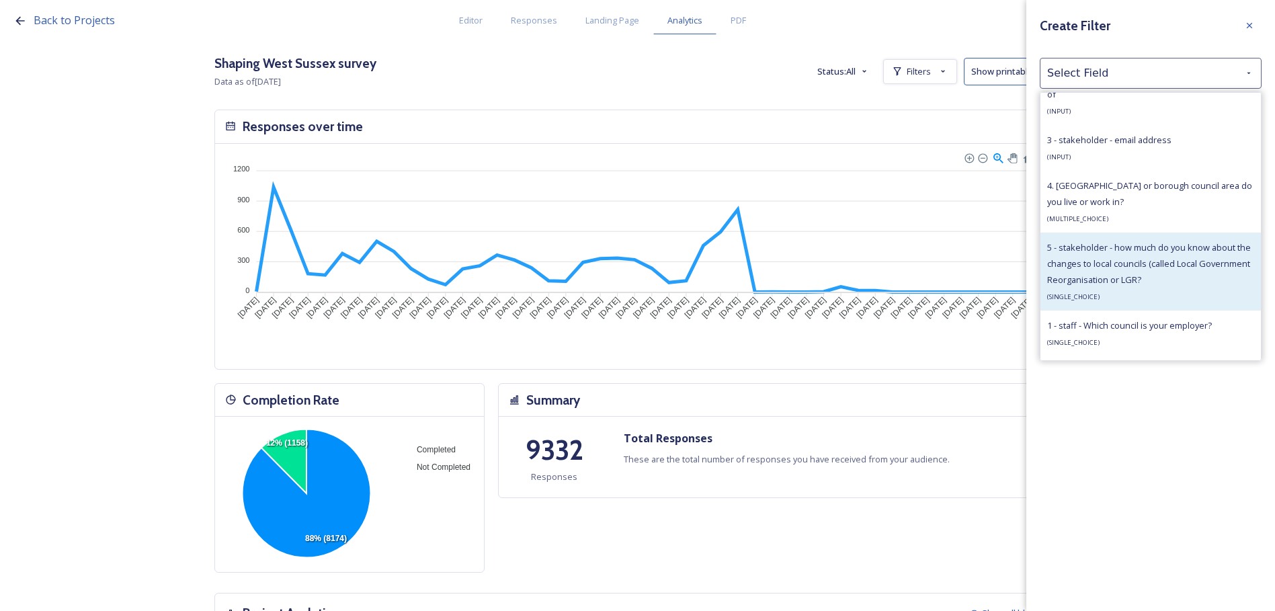
scroll to position [874, 0]
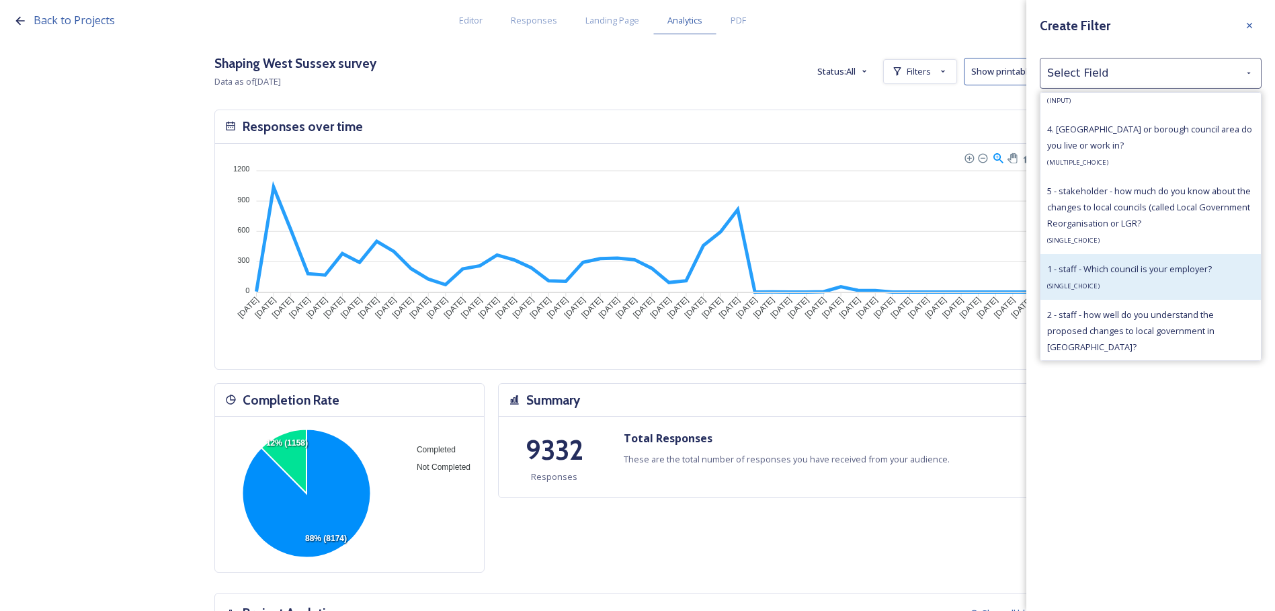
click at [1121, 266] on span "1 - staff - Which council is your employer?" at bounding box center [1129, 269] width 165 height 12
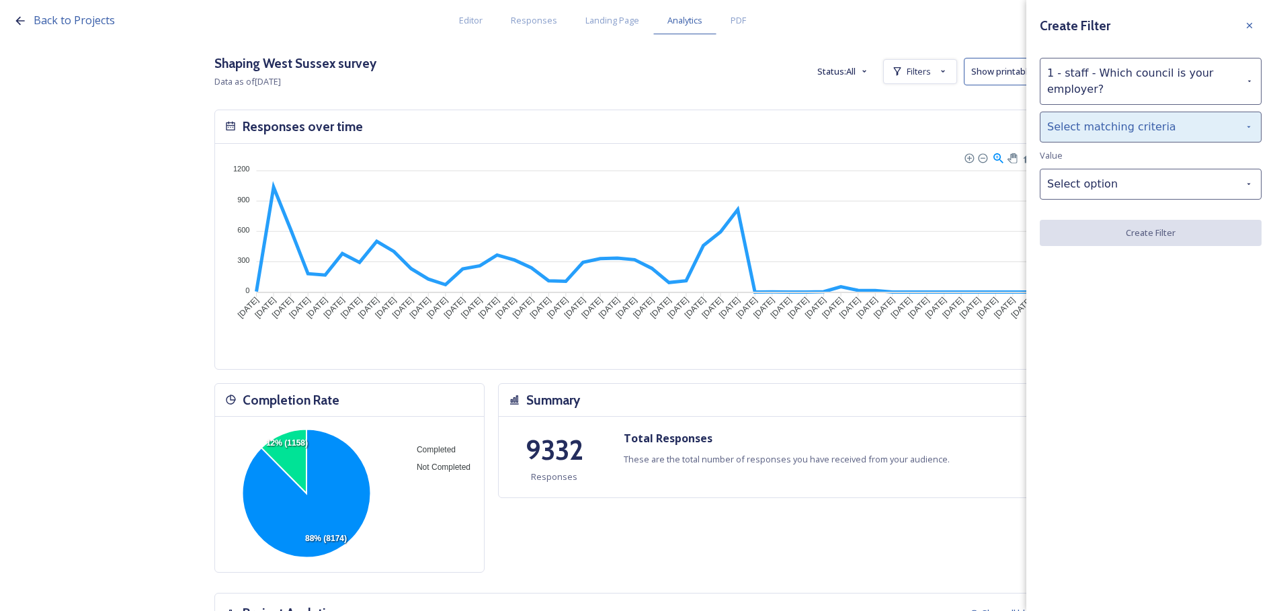
click at [1108, 138] on div "Select matching criteria" at bounding box center [1151, 127] width 222 height 31
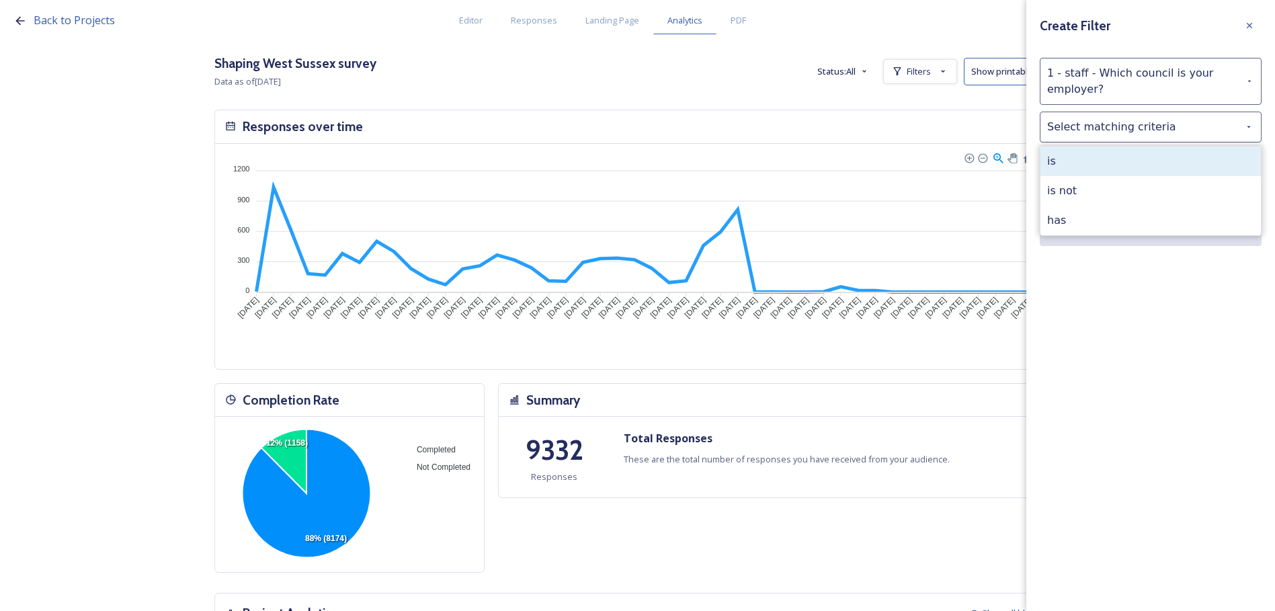
click at [1107, 165] on div "is" at bounding box center [1151, 162] width 220 height 30
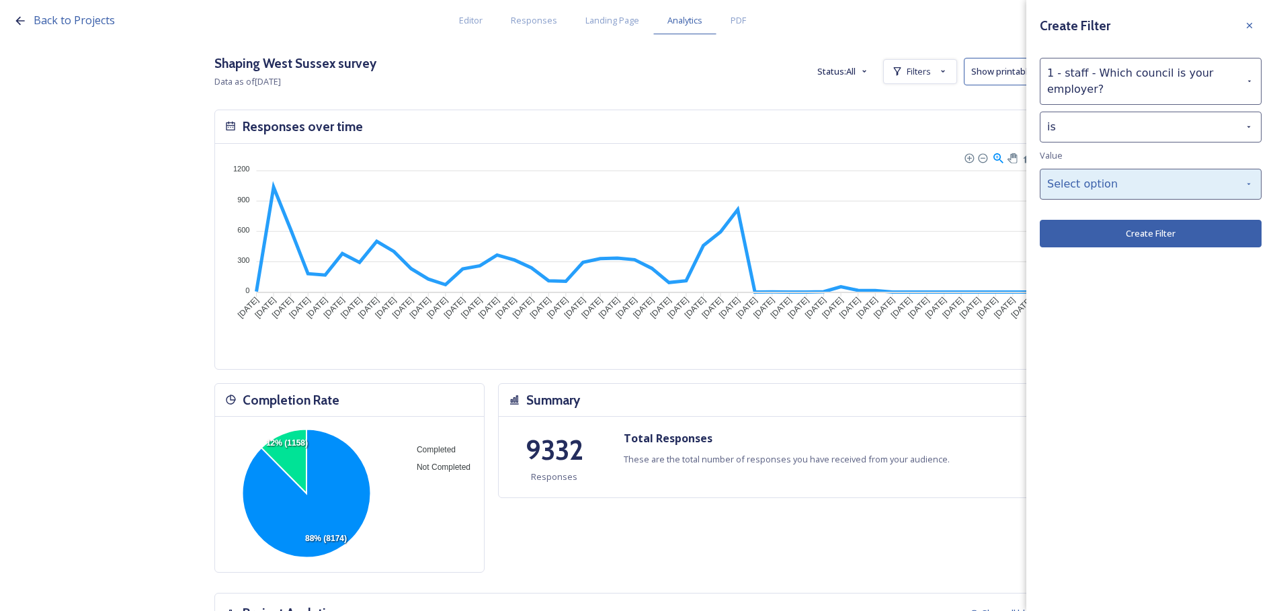
click at [1106, 178] on div "Select option" at bounding box center [1151, 184] width 222 height 31
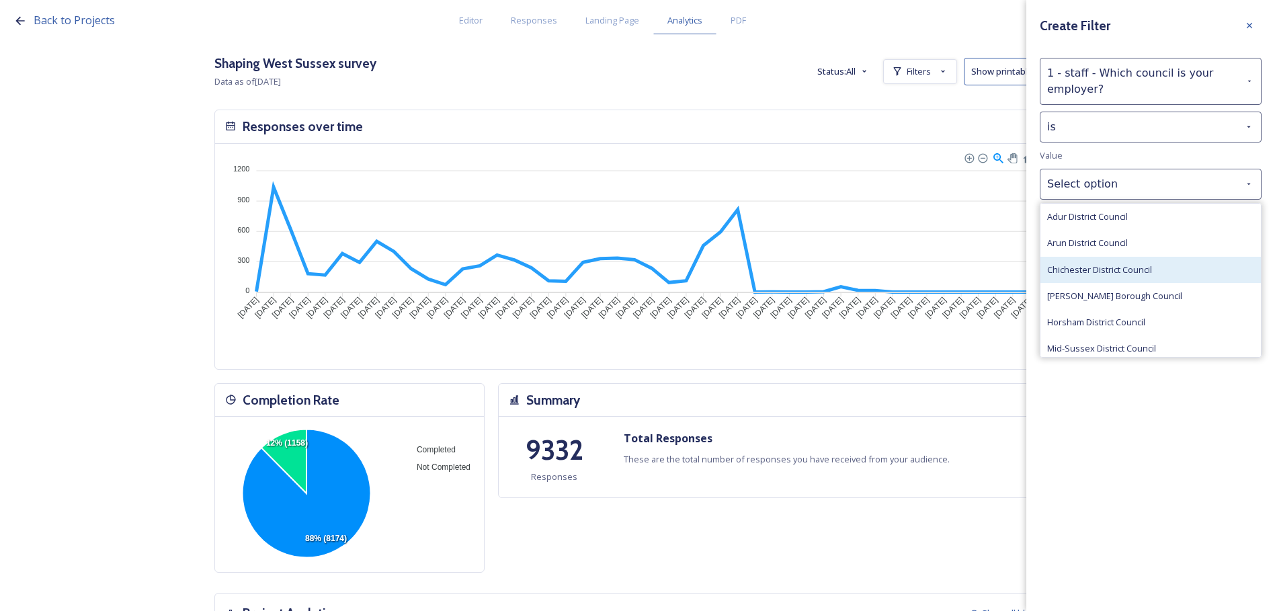
click at [1121, 265] on span "Chichester District Council" at bounding box center [1099, 270] width 105 height 13
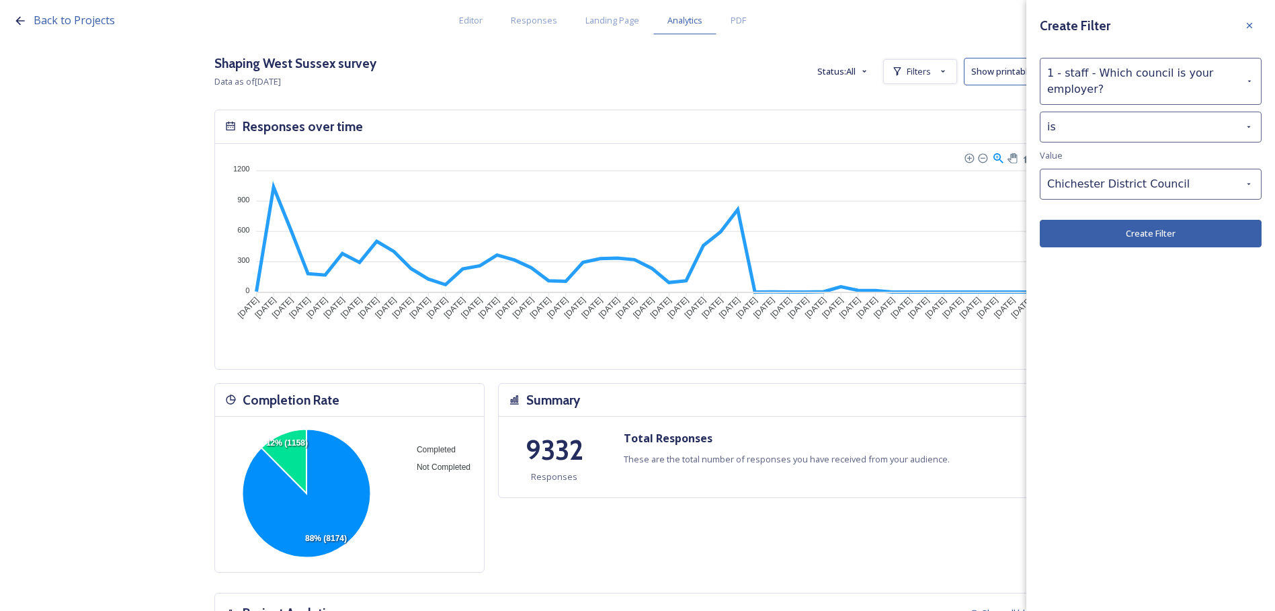
click at [1121, 239] on button "Create Filter" at bounding box center [1151, 234] width 222 height 28
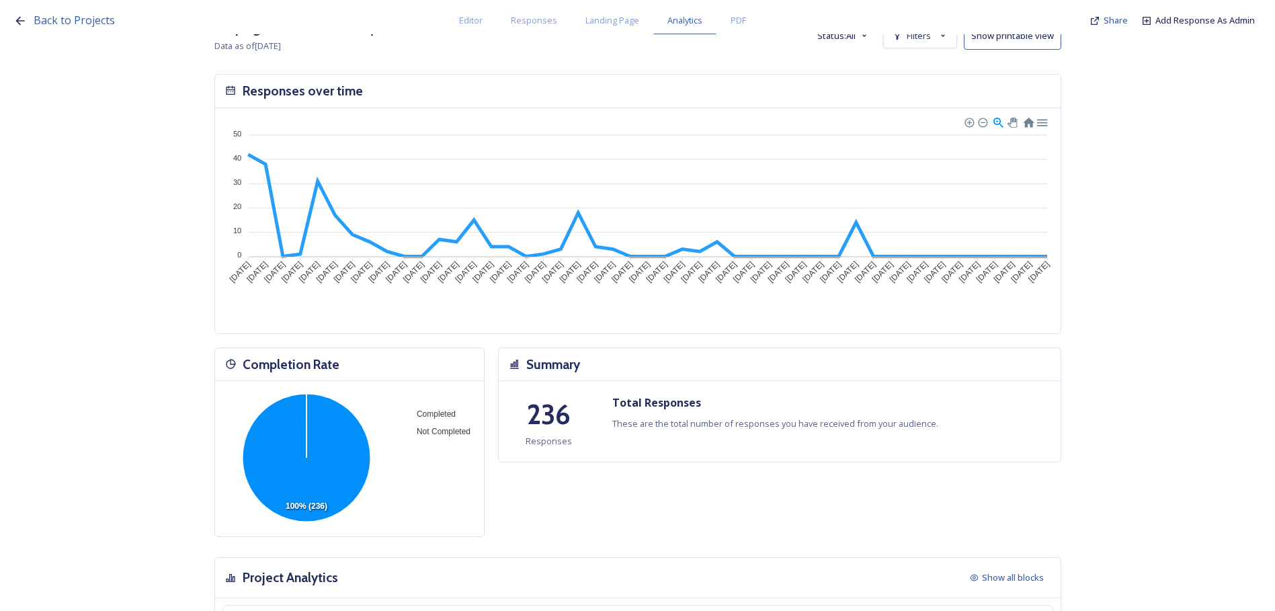
scroll to position [0, 0]
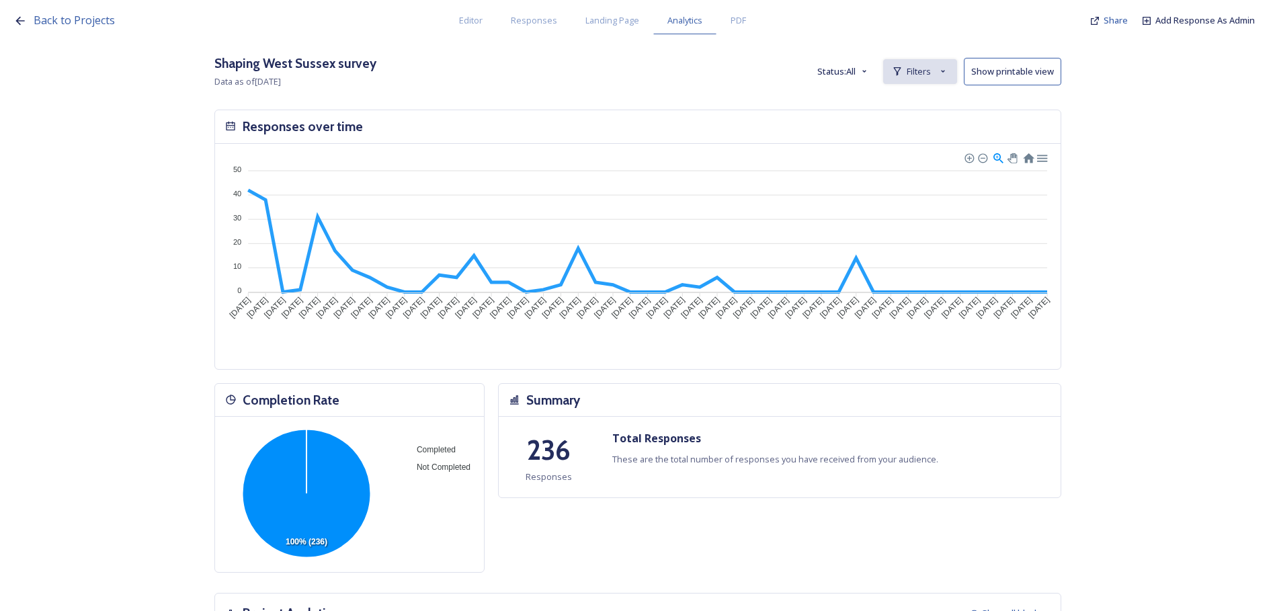
click at [937, 75] on div "Filters" at bounding box center [920, 71] width 74 height 25
click at [1253, 296] on div "Back to Projects Editor Responses Landing Page Analytics PDF Share Add Response…" at bounding box center [637, 305] width 1275 height 611
click at [903, 75] on icon at bounding box center [897, 71] width 11 height 11
click at [67, 19] on span "Back to Projects" at bounding box center [74, 20] width 81 height 15
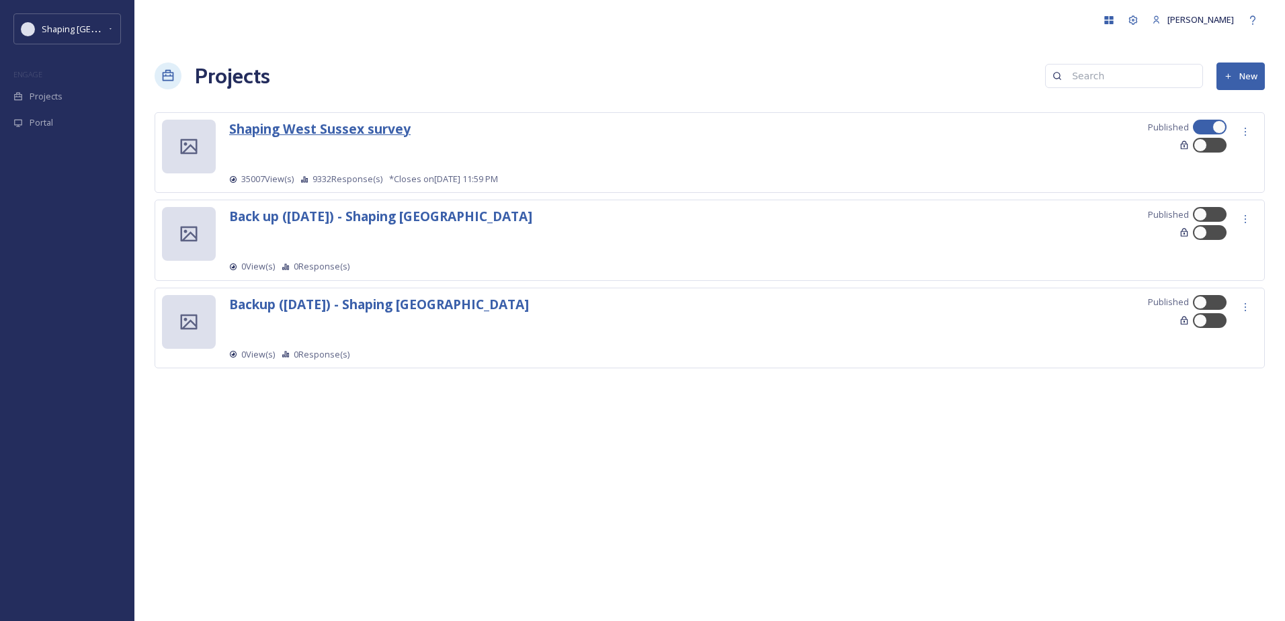
click at [342, 131] on strong "Shaping West Sussex survey" at bounding box center [320, 129] width 182 height 18
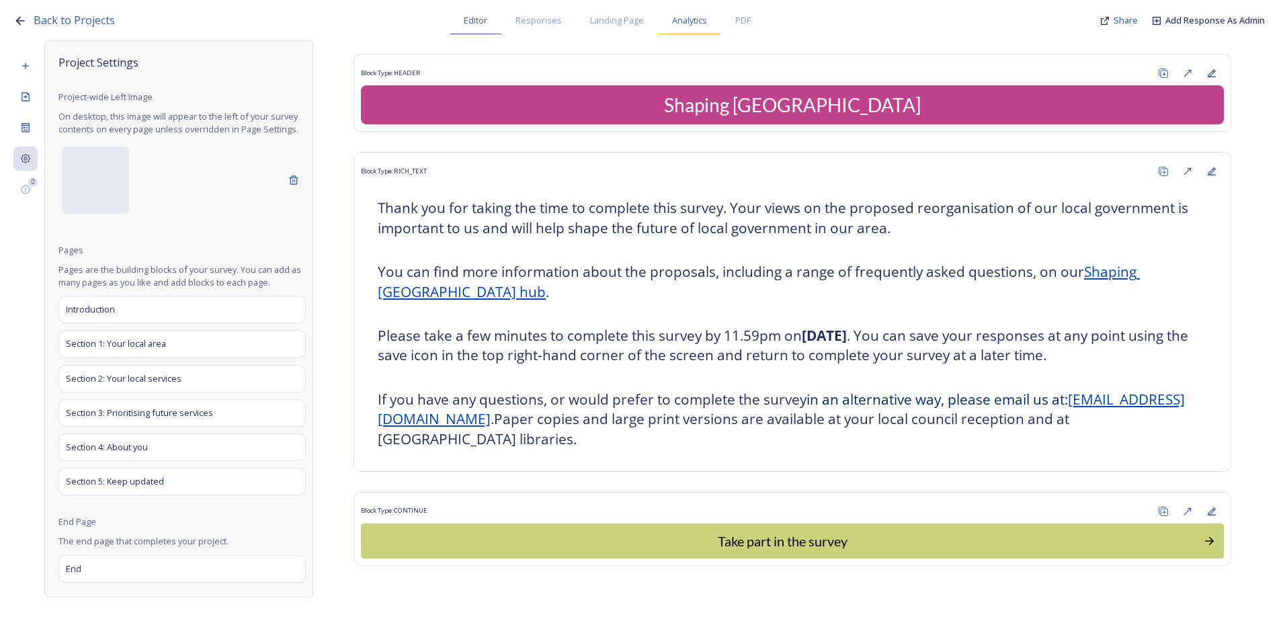
click at [689, 24] on span "Analytics" at bounding box center [689, 20] width 35 height 13
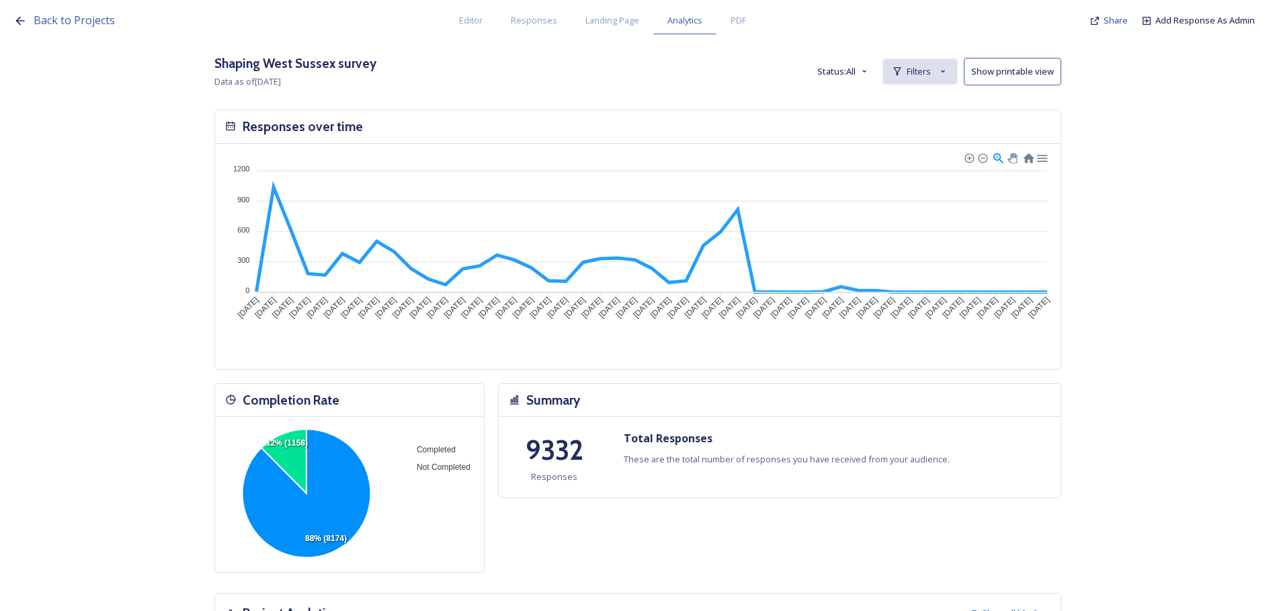
click at [942, 73] on div "Filters" at bounding box center [920, 71] width 74 height 25
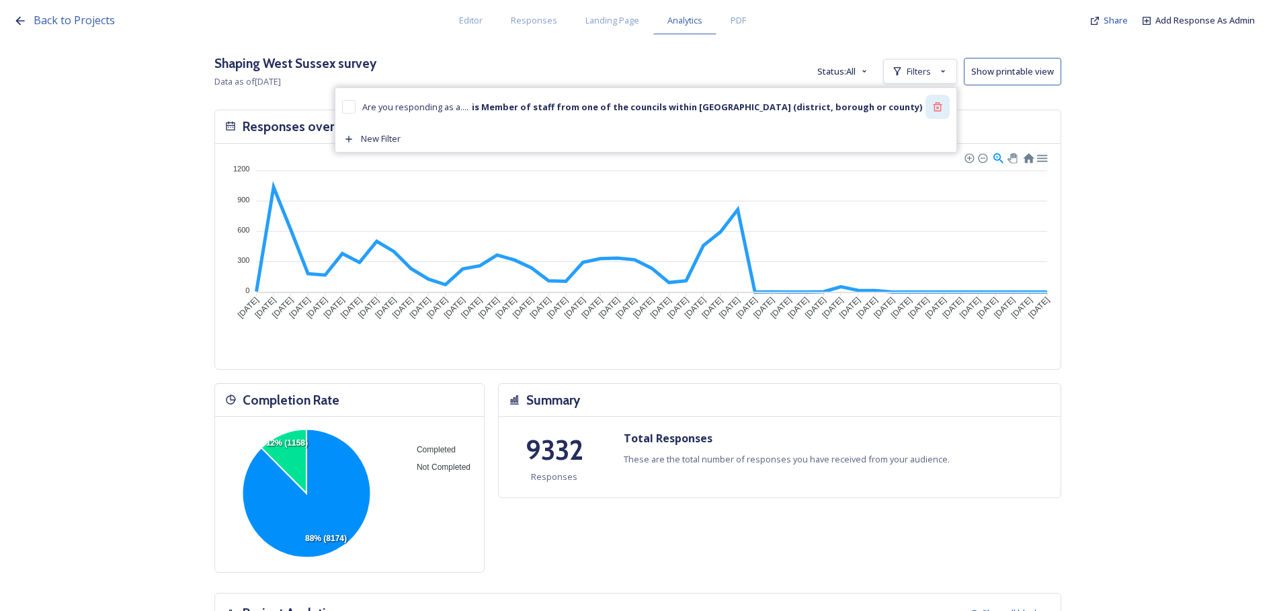
click at [943, 110] on icon at bounding box center [937, 107] width 11 height 11
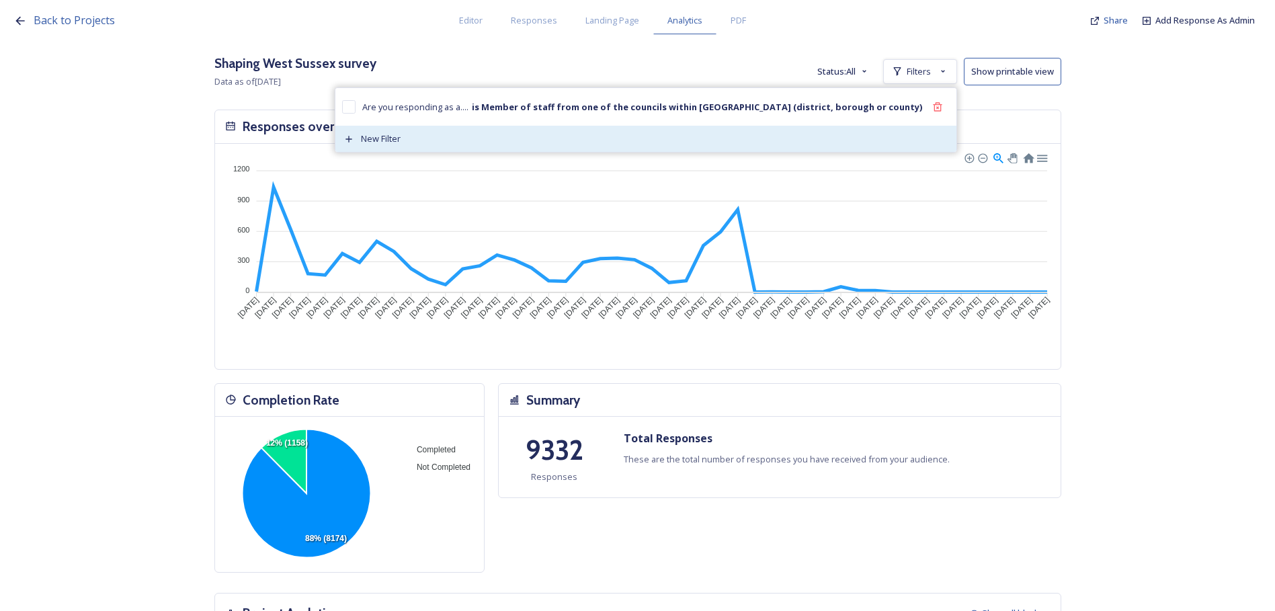
click at [946, 126] on div "New Filter" at bounding box center [645, 139] width 621 height 26
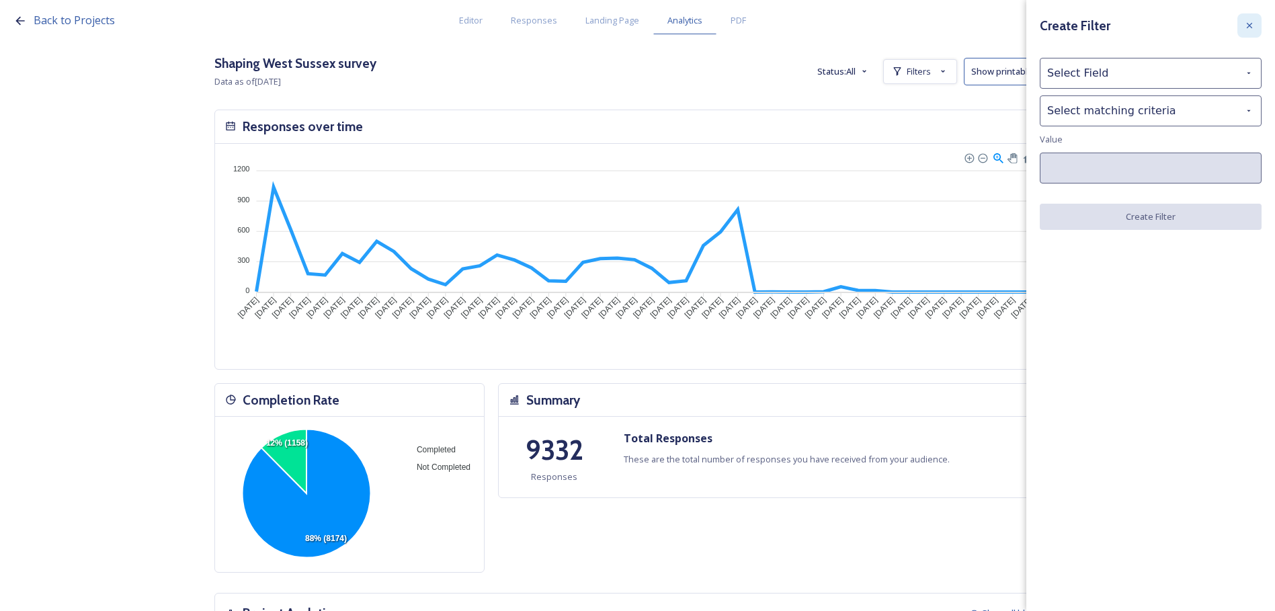
click at [1245, 30] on icon at bounding box center [1249, 25] width 11 height 11
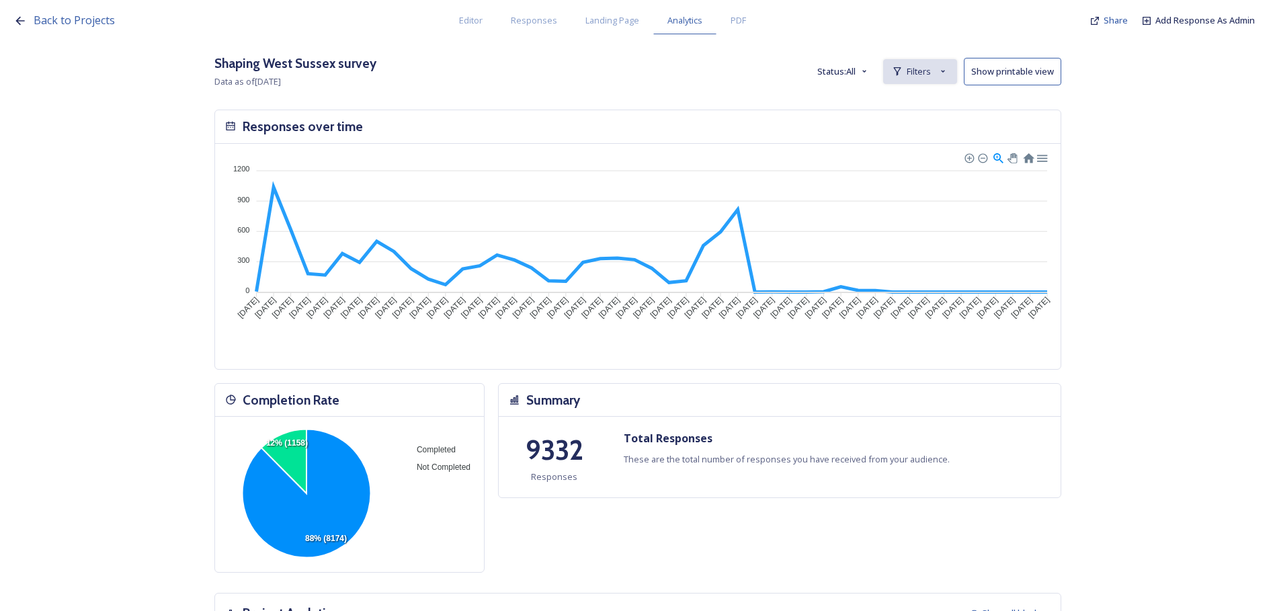
click at [926, 70] on span "Filters" at bounding box center [919, 71] width 24 height 13
click at [931, 106] on span "New Filter" at bounding box center [930, 101] width 40 height 13
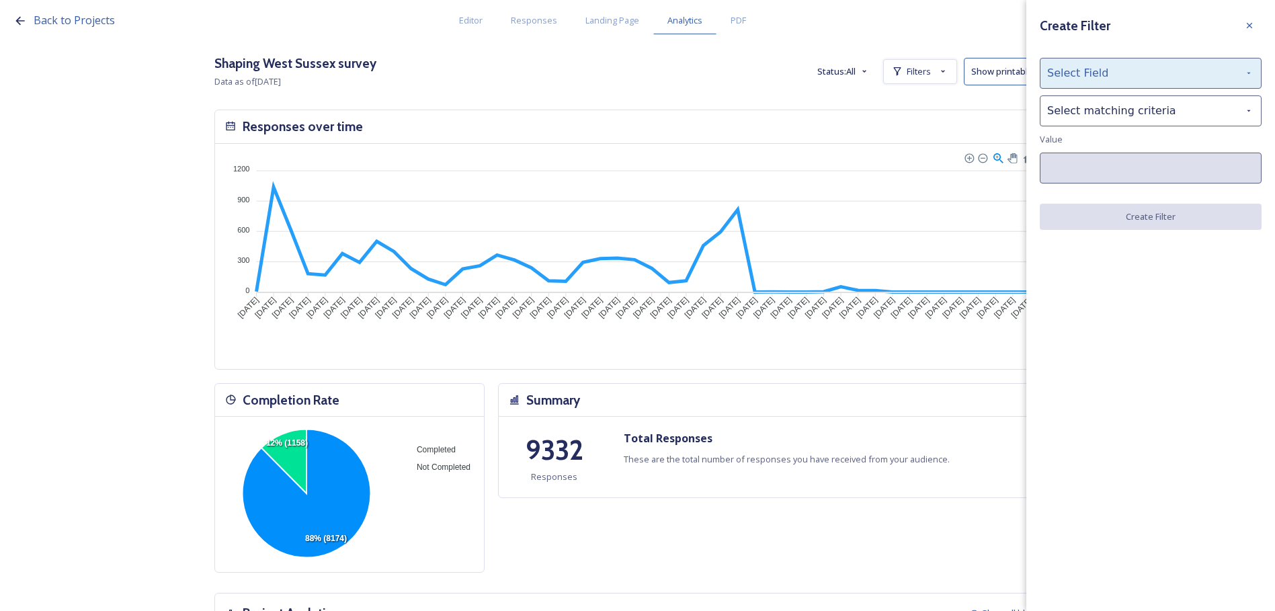
click at [1098, 71] on div "Select Field" at bounding box center [1151, 73] width 222 height 31
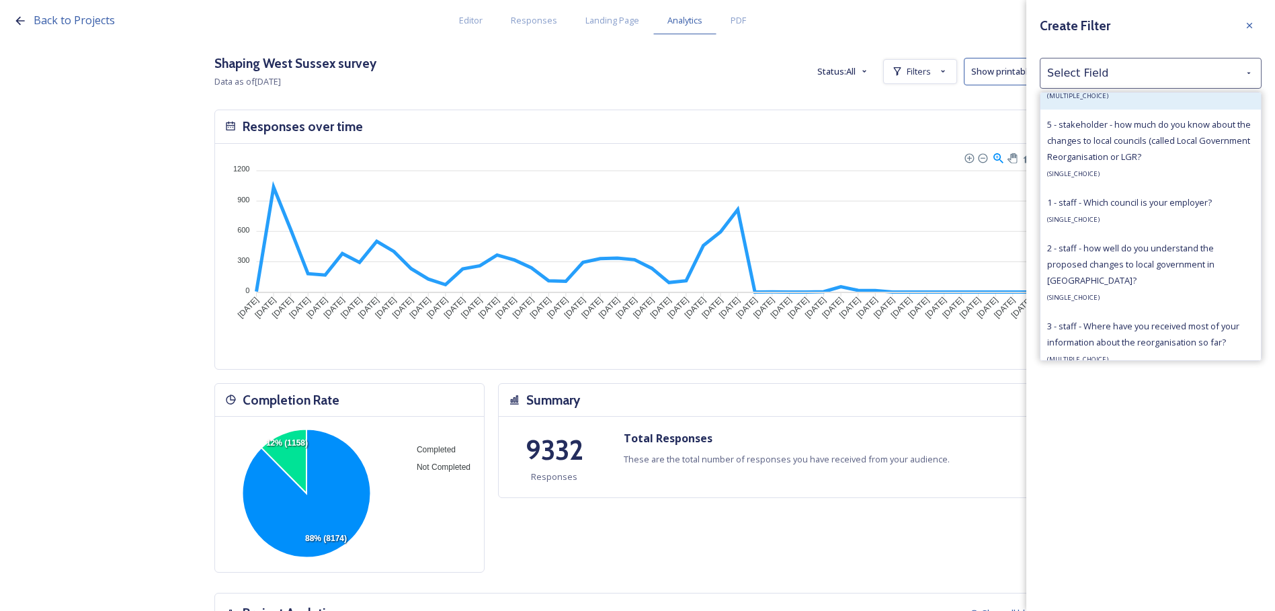
scroll to position [941, 0]
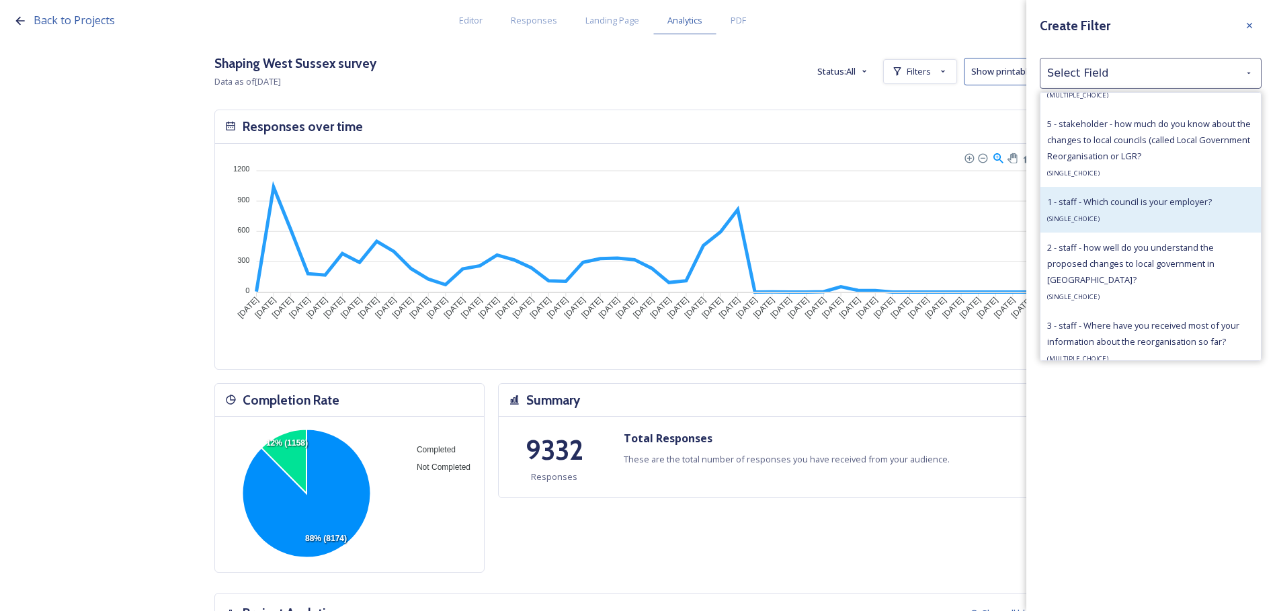
click at [1087, 216] on span "( SINGLE_CHOICE )" at bounding box center [1073, 218] width 52 height 9
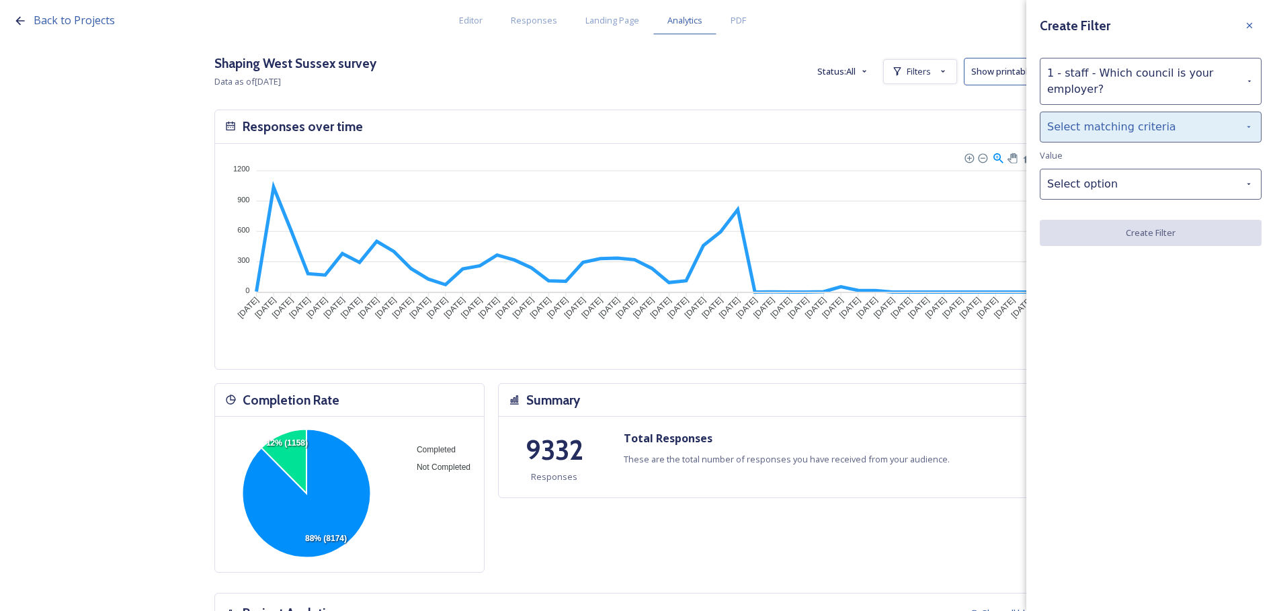
click at [1065, 132] on div "Select matching criteria" at bounding box center [1151, 127] width 222 height 31
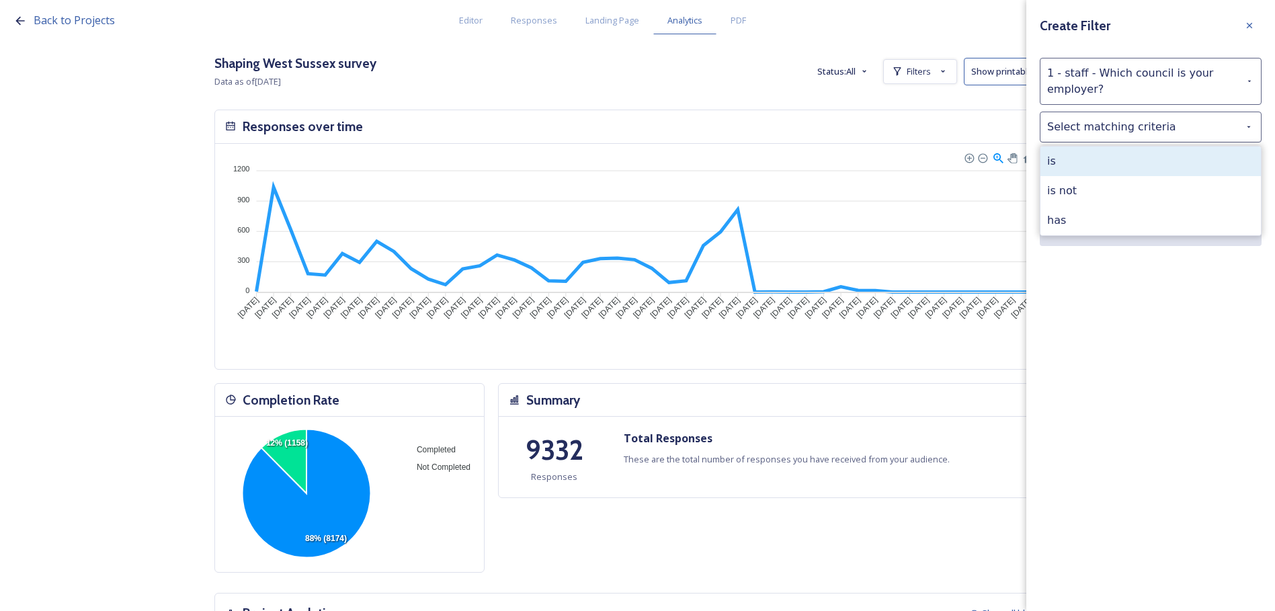
click at [1071, 159] on div "is" at bounding box center [1151, 162] width 220 height 30
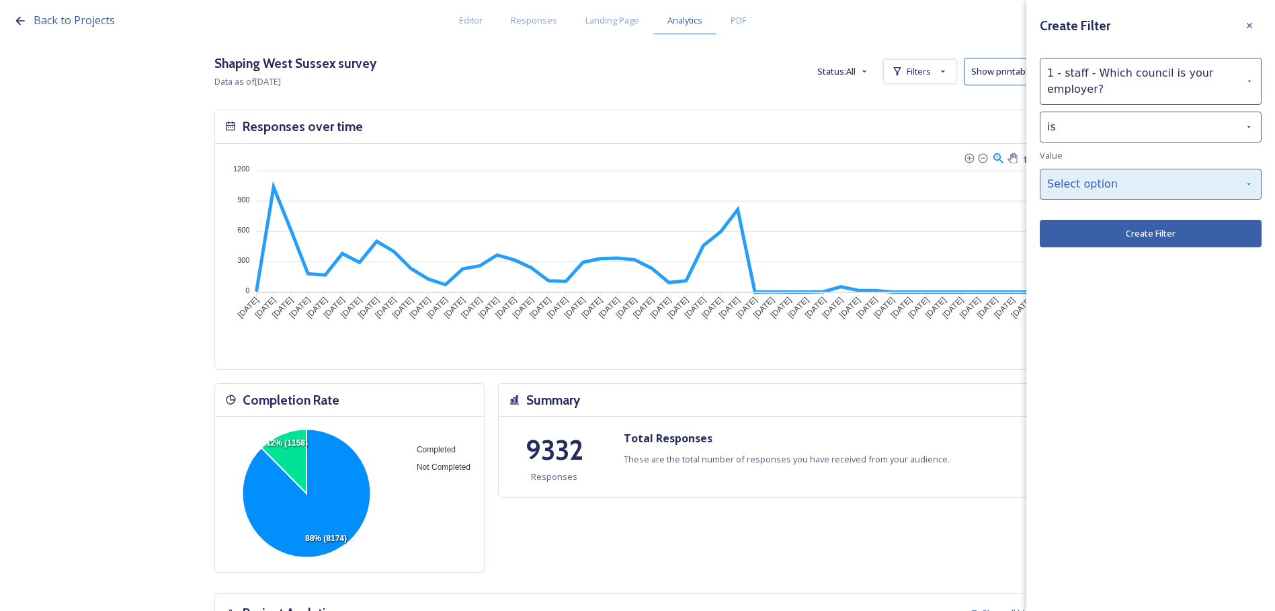
click at [1088, 188] on div "Select option" at bounding box center [1151, 184] width 222 height 31
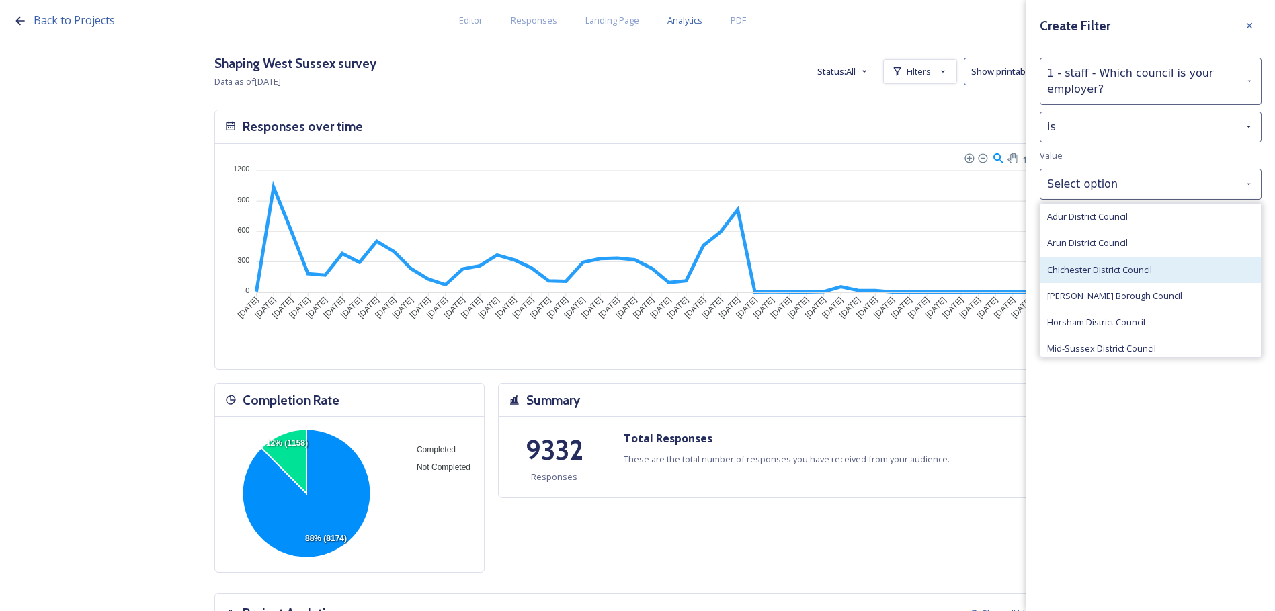
click at [1097, 266] on span "Chichester District Council" at bounding box center [1099, 270] width 105 height 13
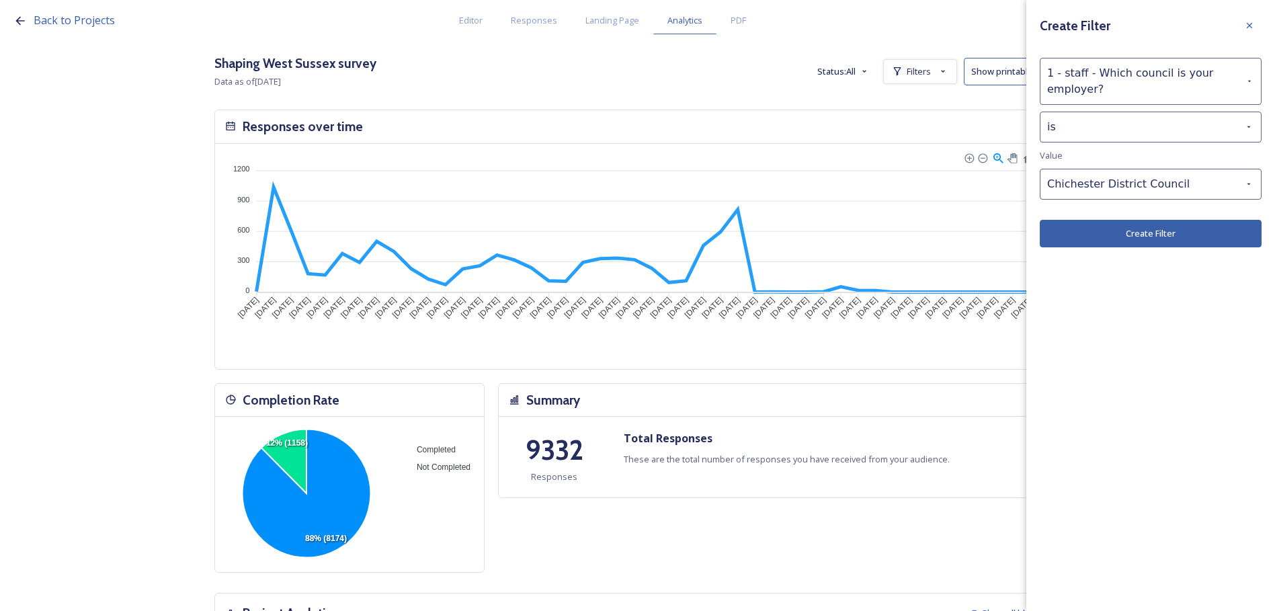
click at [1145, 233] on button "Create Filter" at bounding box center [1151, 234] width 222 height 28
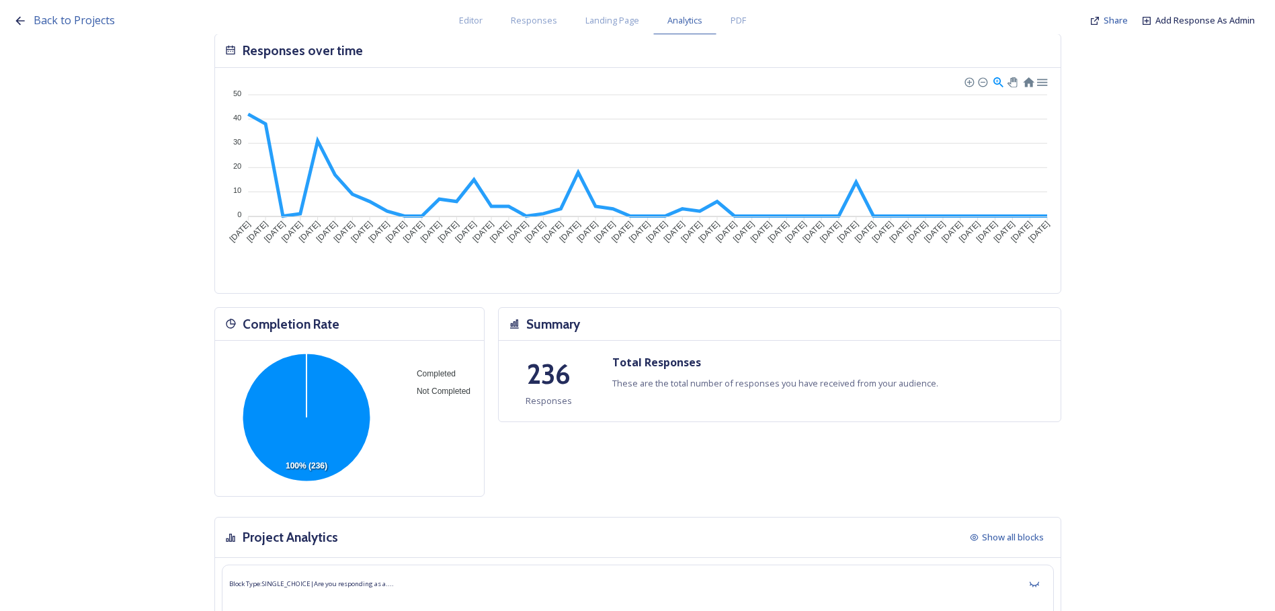
scroll to position [0, 0]
